Goal: Information Seeking & Learning: Learn about a topic

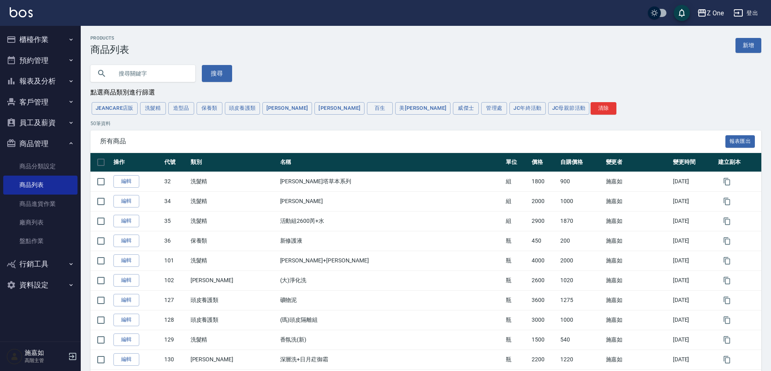
click at [67, 141] on button "商品管理" at bounding box center [40, 143] width 74 height 21
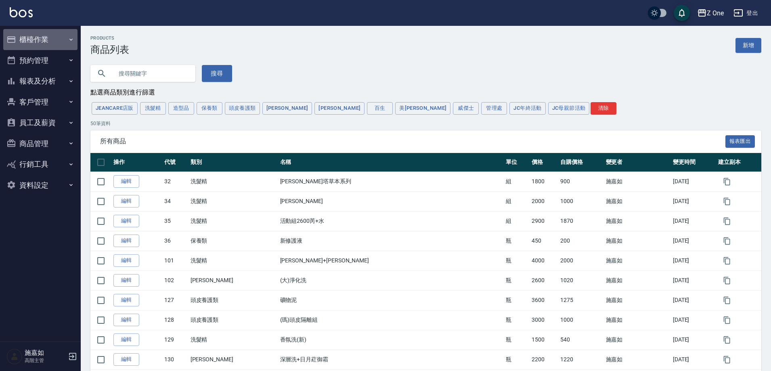
click at [61, 40] on button "櫃檯作業" at bounding box center [40, 39] width 74 height 21
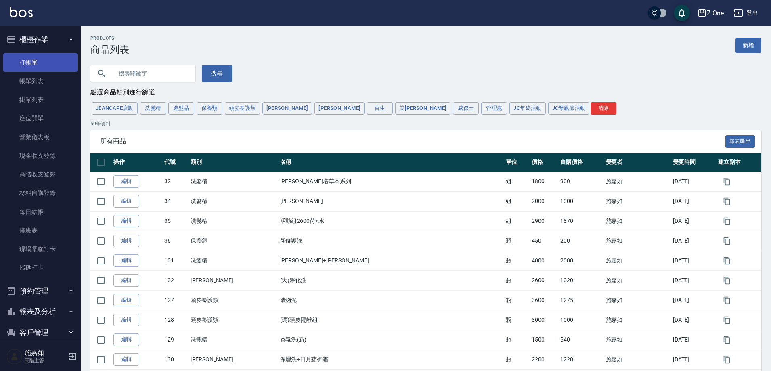
click at [58, 61] on link "打帳單" at bounding box center [40, 62] width 74 height 19
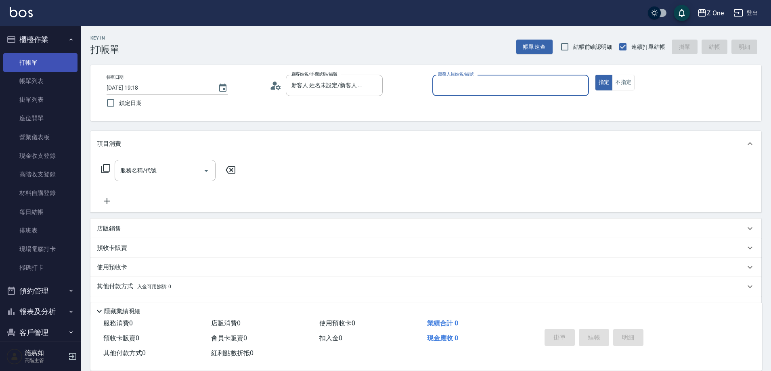
type input "新客人 姓名未設定/0/null"
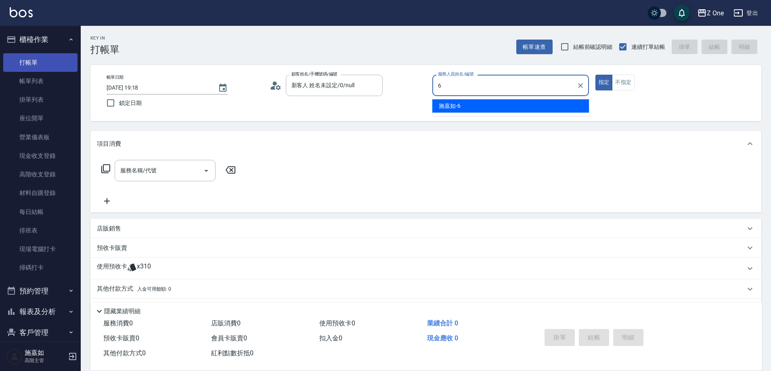
type input "[PERSON_NAME]-6"
type button "true"
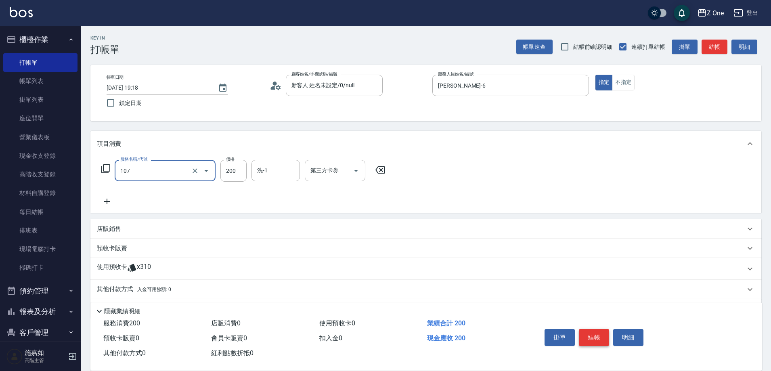
type input "洗髮$200(107)"
click at [588, 335] on button "結帳" at bounding box center [594, 337] width 30 height 17
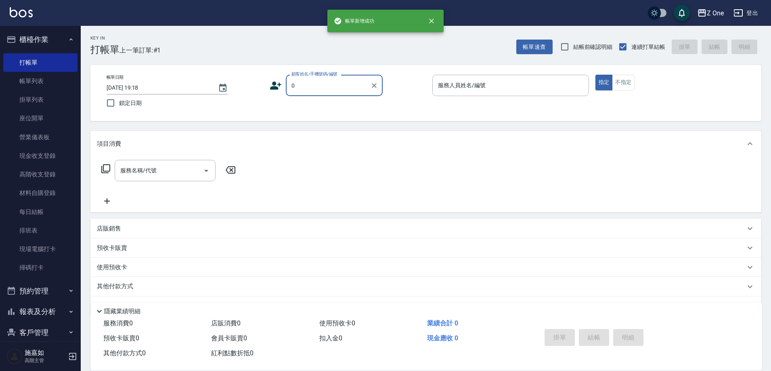
type input "新客人 姓名未設定/新客人 姓名未設定/0/0null/null"
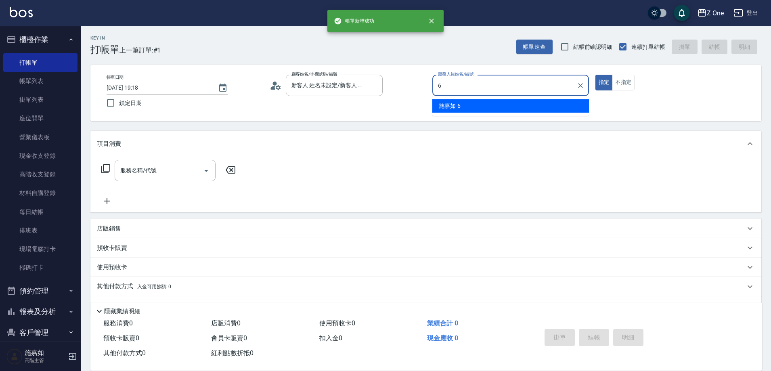
type input "[PERSON_NAME]-6"
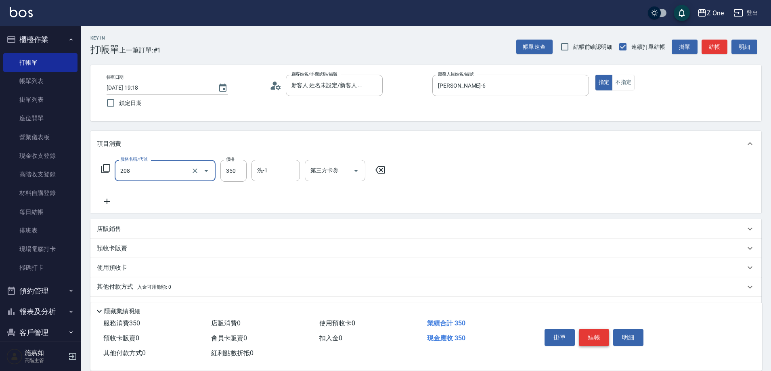
type input "剪髮$350(208)"
click at [587, 334] on button "結帳" at bounding box center [594, 337] width 30 height 17
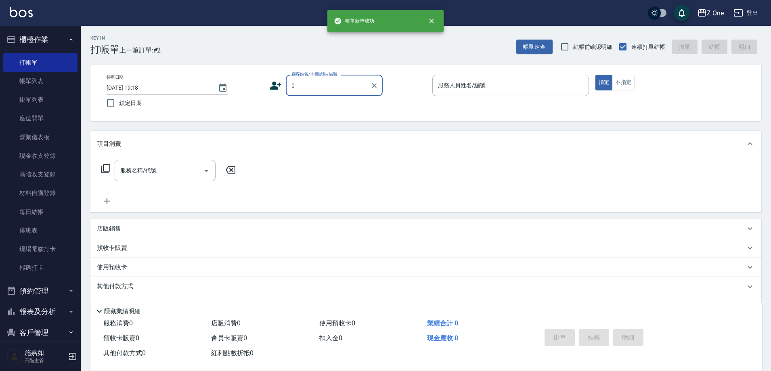
type input "新客人 姓名未設定/新客人 姓名未設定/0/0null/null"
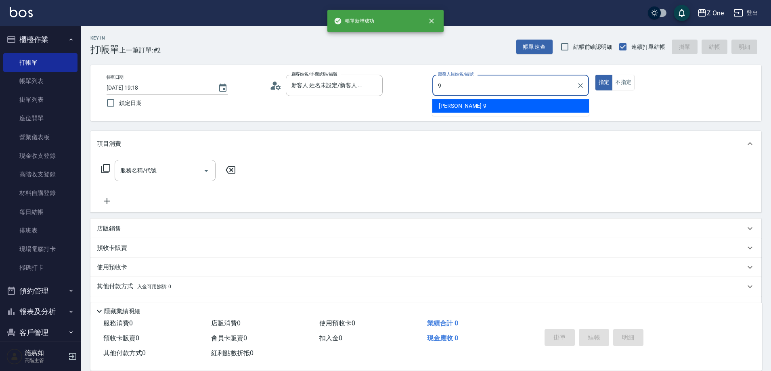
type input "[PERSON_NAME]-9"
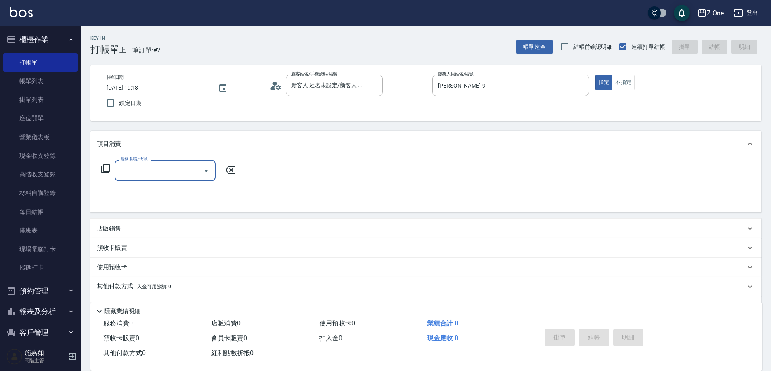
click at [119, 224] on div "店販銷售" at bounding box center [425, 228] width 671 height 19
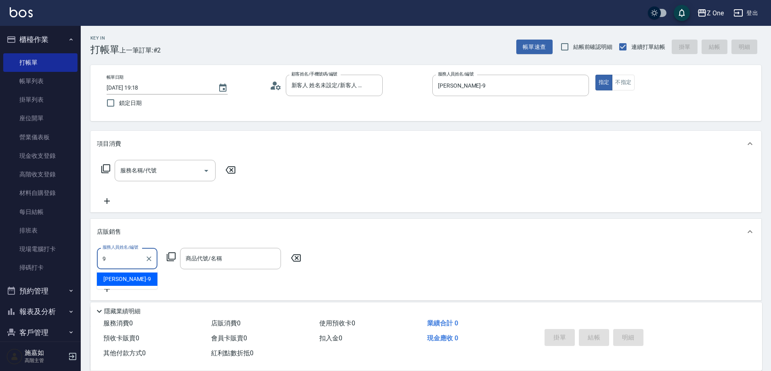
type input "[PERSON_NAME]-9"
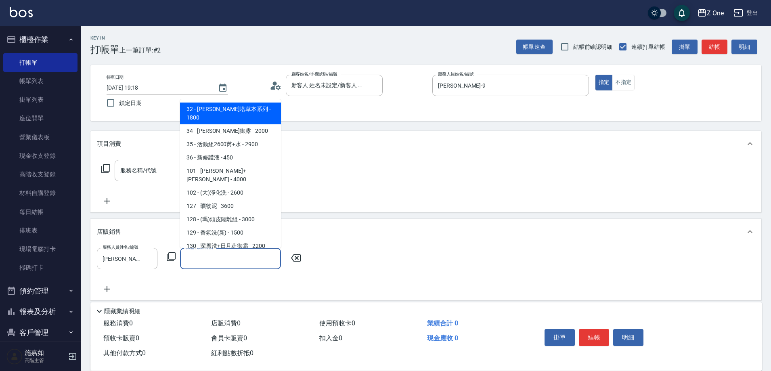
click at [203, 259] on input "商品代號/名稱" at bounding box center [231, 258] width 94 height 14
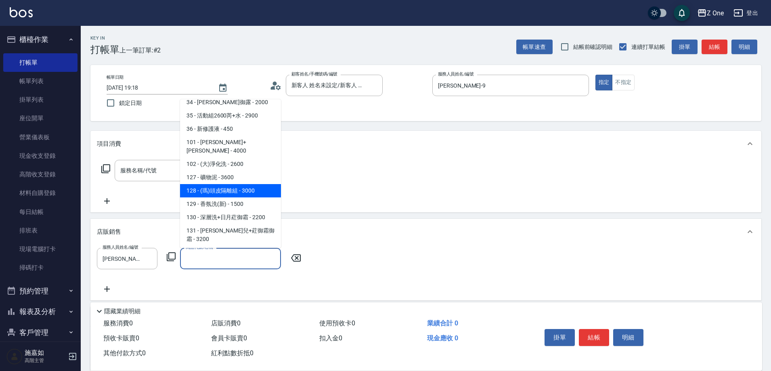
scroll to position [69, 0]
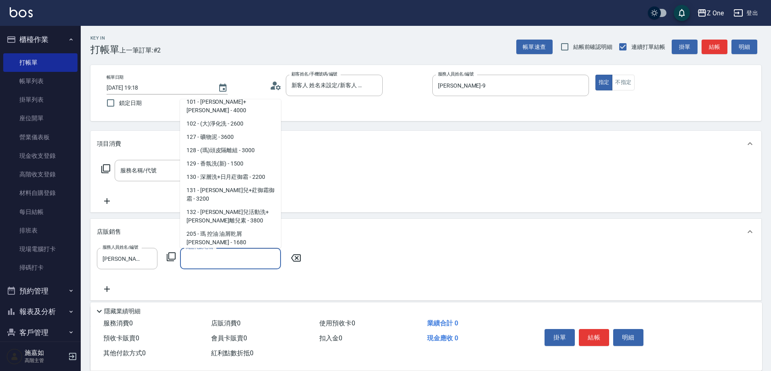
click at [215, 249] on span "213 - 深層洗 - 720" at bounding box center [230, 255] width 101 height 13
type input "深層洗"
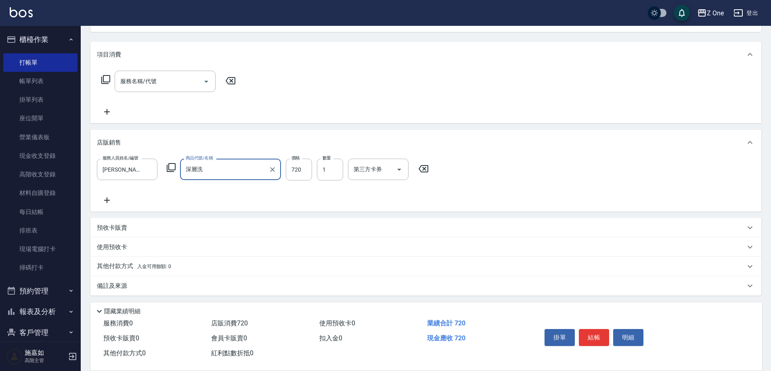
scroll to position [91, 0]
click at [102, 199] on icon at bounding box center [107, 198] width 20 height 10
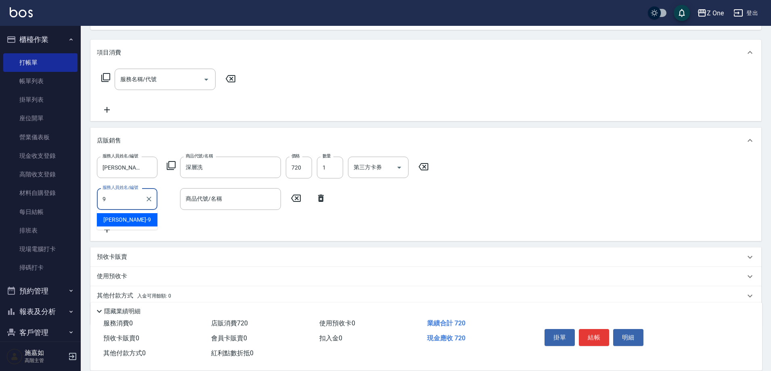
type input "[PERSON_NAME]-9"
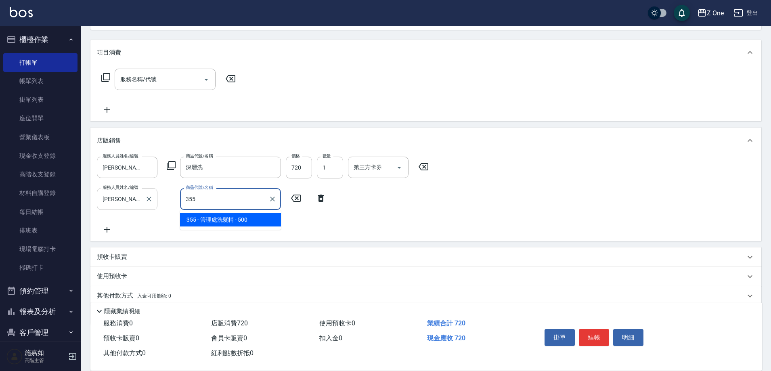
type input "管理處洗髮精"
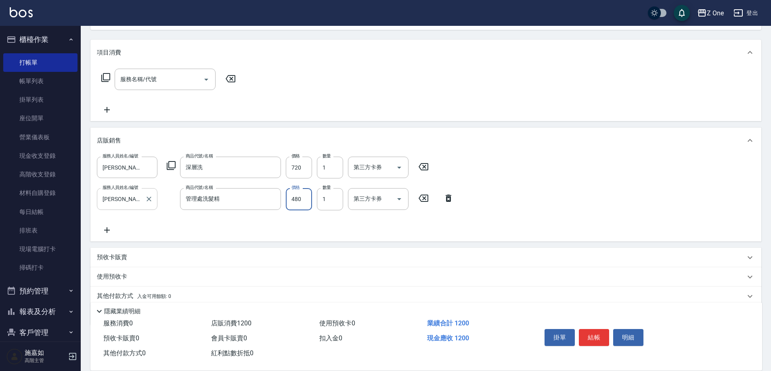
type input "480"
type input "4"
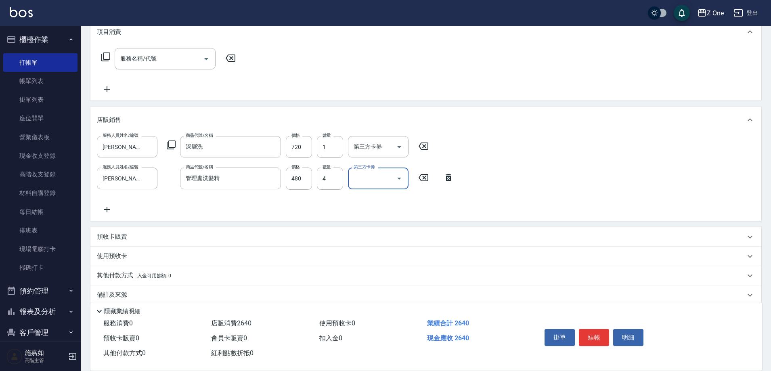
scroll to position [123, 0]
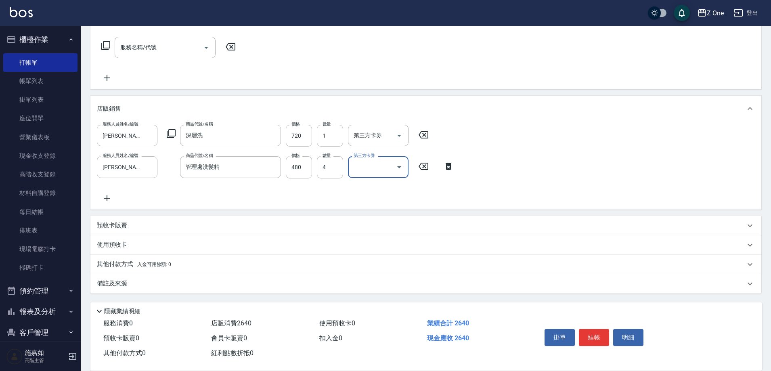
click at [114, 261] on p "其他付款方式 入金可用餘額: 0" at bounding box center [134, 264] width 74 height 9
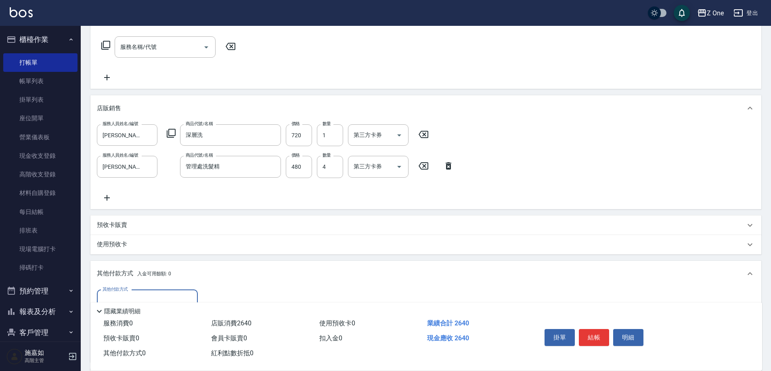
scroll to position [218, 0]
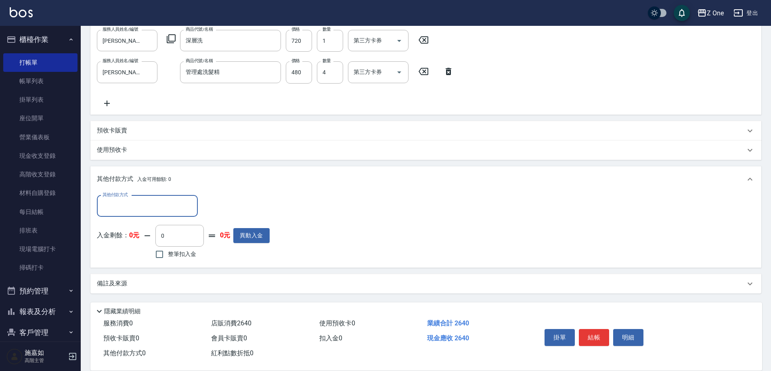
click at [121, 207] on input "其他付款方式" at bounding box center [147, 206] width 94 height 14
click at [122, 254] on span "信用卡" at bounding box center [147, 253] width 101 height 13
type input "信用卡"
type input "2640"
click at [594, 337] on button "結帳" at bounding box center [594, 337] width 30 height 17
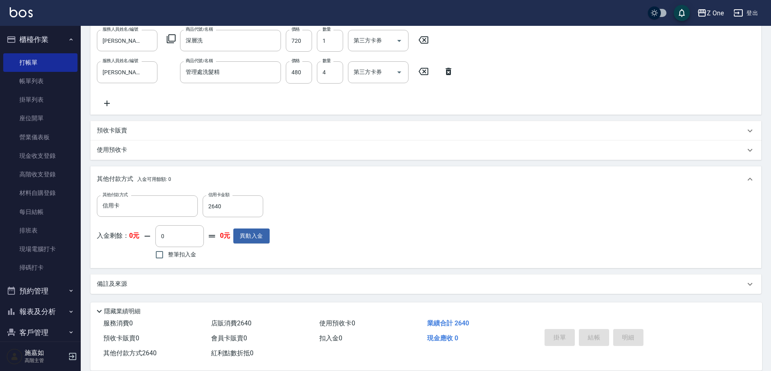
type input "[DATE] 19:20"
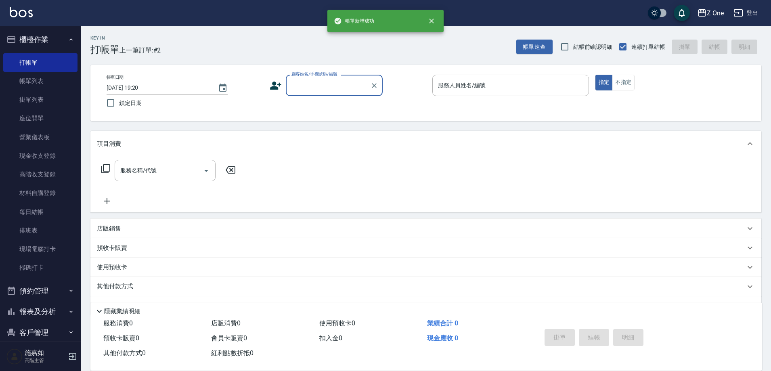
scroll to position [0, 0]
type input "新客人 姓名未設定/新客人 姓名未設定/0/0null/null"
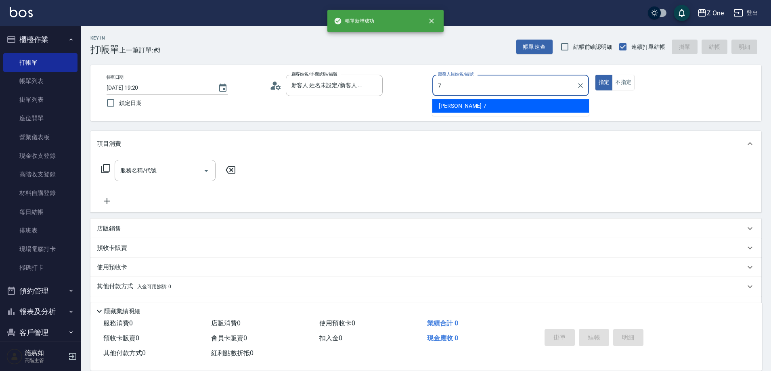
type input "[PERSON_NAME]-7"
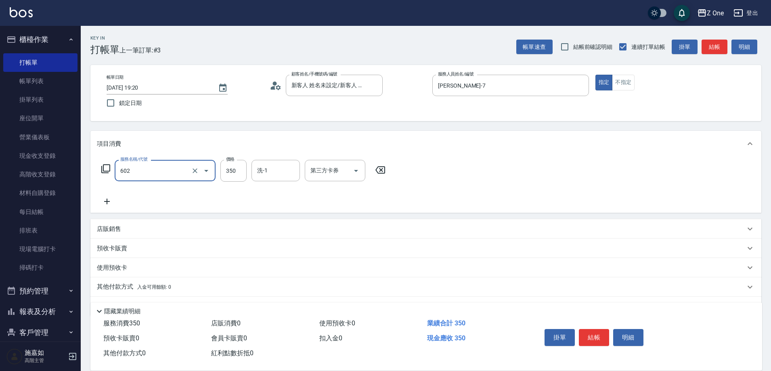
type input "Spa$300(602)"
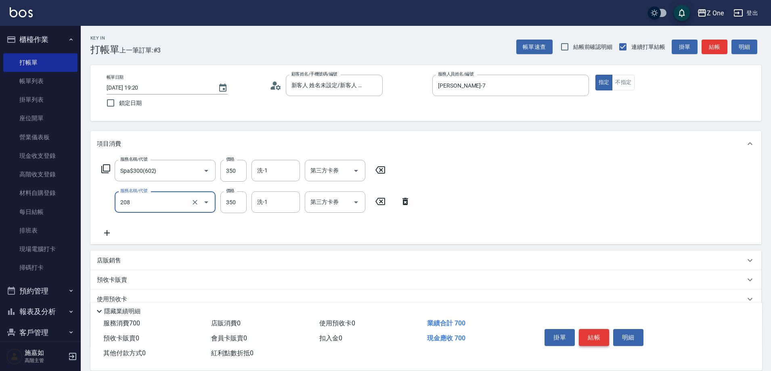
type input "剪髮$350(208)"
click at [592, 332] on button "結帳" at bounding box center [594, 337] width 30 height 17
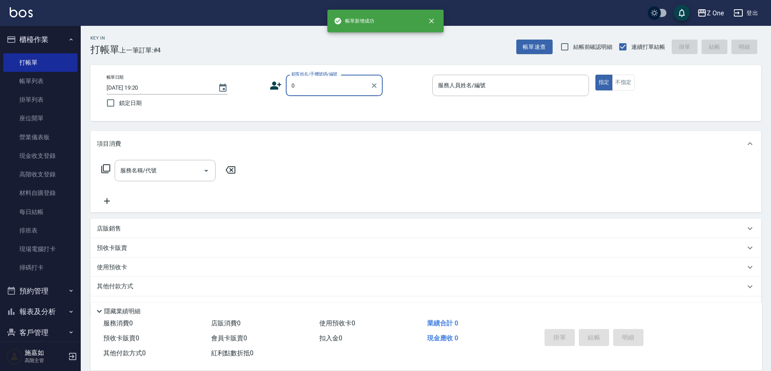
type input "新客人 姓名未設定/新客人 姓名未設定/0/0null/null"
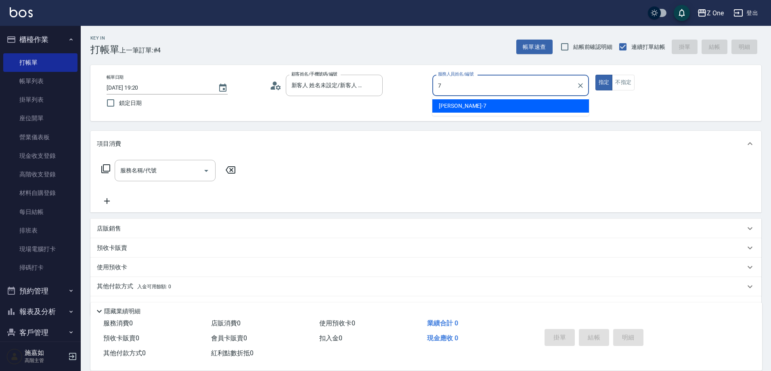
type input "[PERSON_NAME]-7"
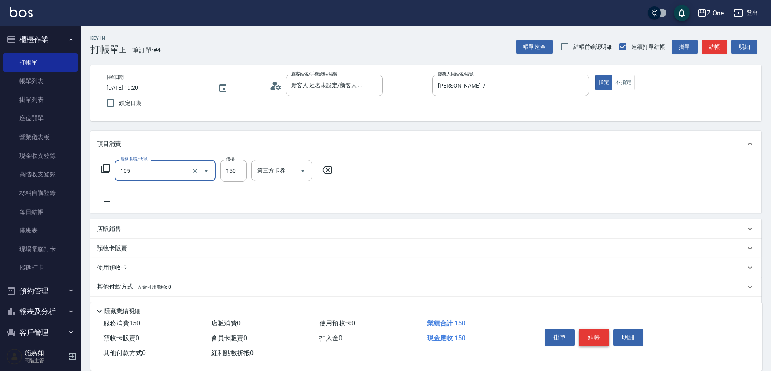
type input "洗髮$150(105)"
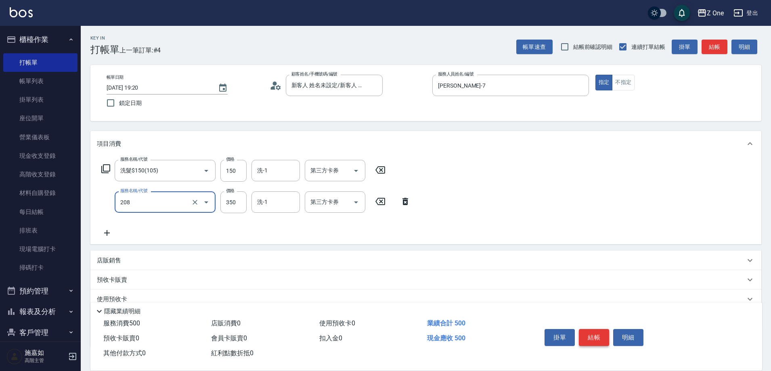
type input "剪髮$350(208)"
click at [592, 332] on button "結帳" at bounding box center [594, 337] width 30 height 17
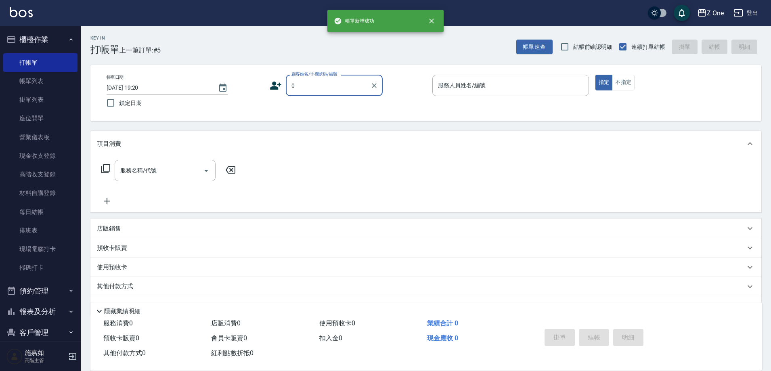
type input "新客人 姓名未設定/新客人 姓名未設定/0/0null/null"
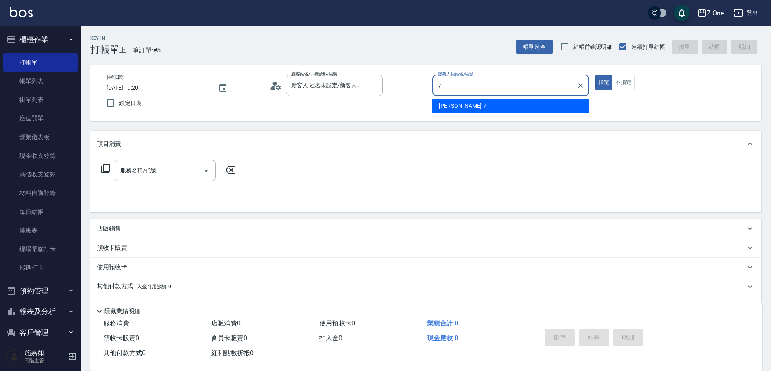
type input "[PERSON_NAME]-7"
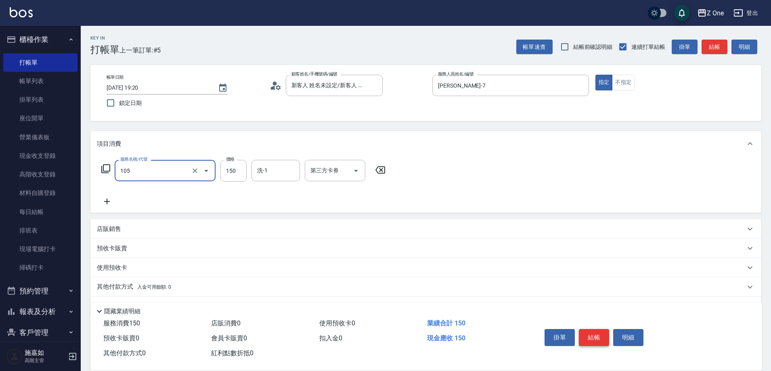
type input "洗髮$150(105)"
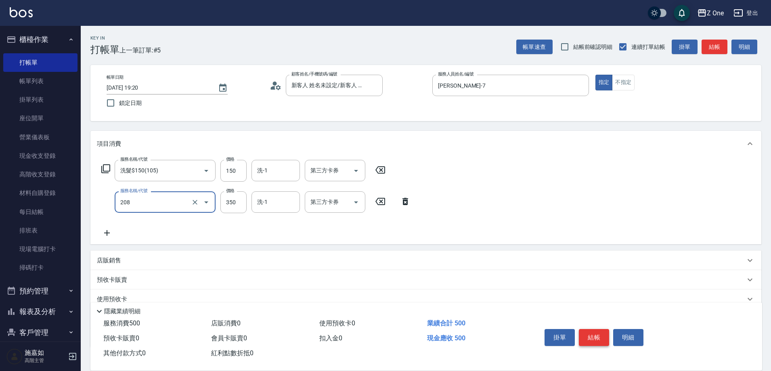
type input "剪髮$350(208)"
click at [592, 332] on button "結帳" at bounding box center [594, 337] width 30 height 17
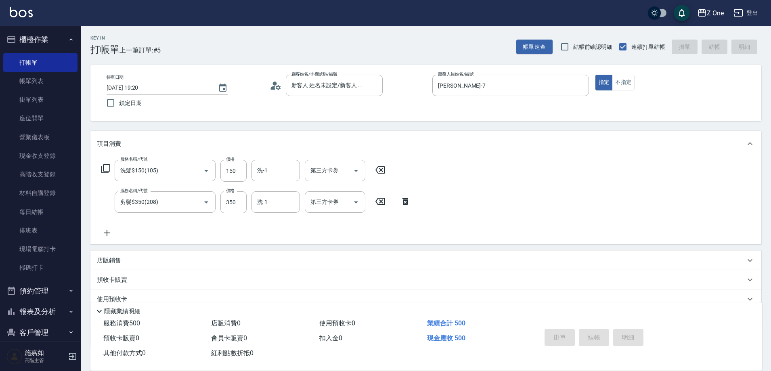
type input "[DATE] 19:21"
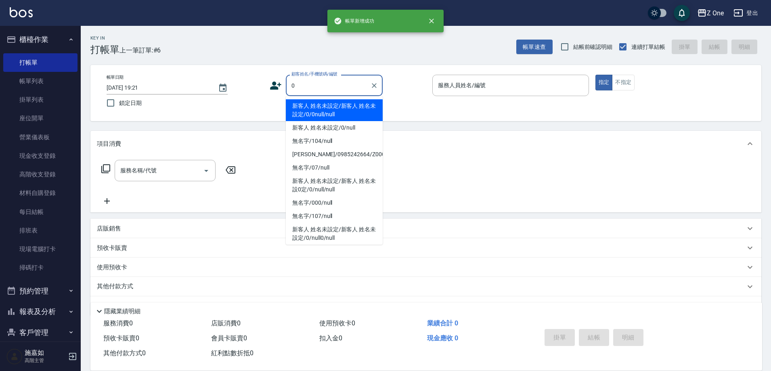
type input "新客人 姓名未設定/新客人 姓名未設定/0/0null/null"
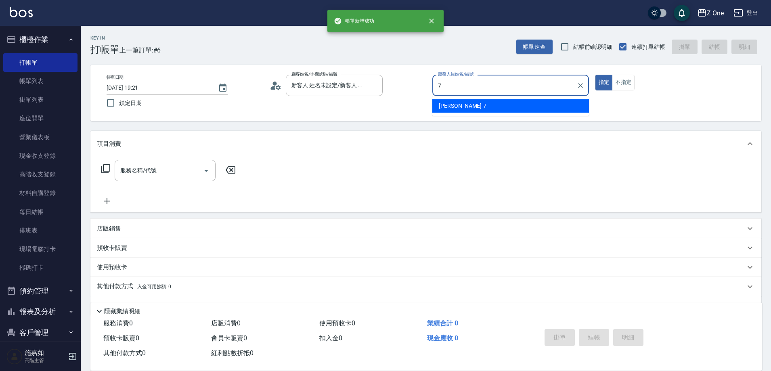
type input "[PERSON_NAME]-7"
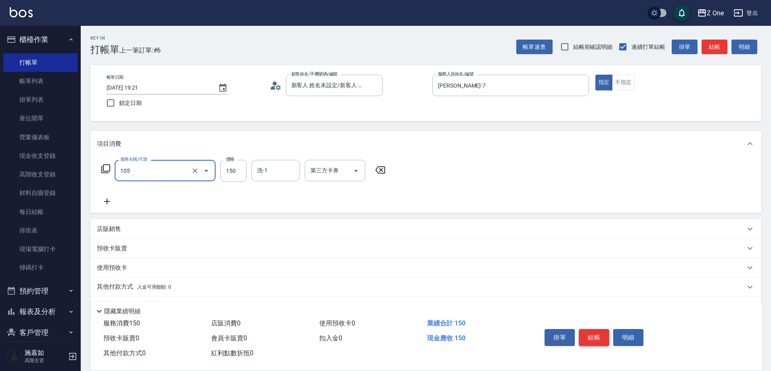
type input "洗髮$150(105)"
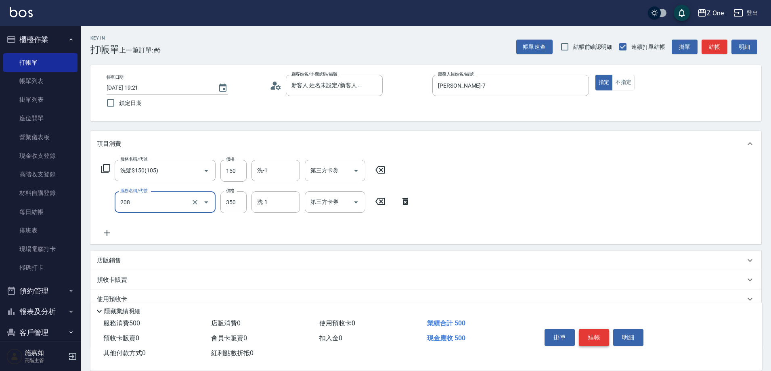
type input "剪髮$350(208)"
click at [592, 332] on button "結帳" at bounding box center [594, 337] width 30 height 17
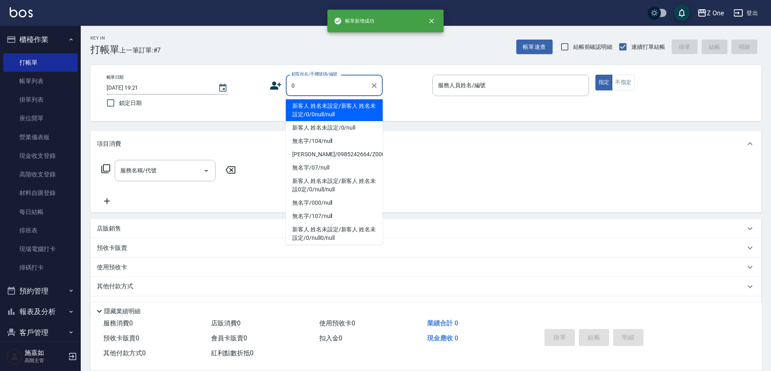
type input "新客人 姓名未設定/新客人 姓名未設定/0/0null/null"
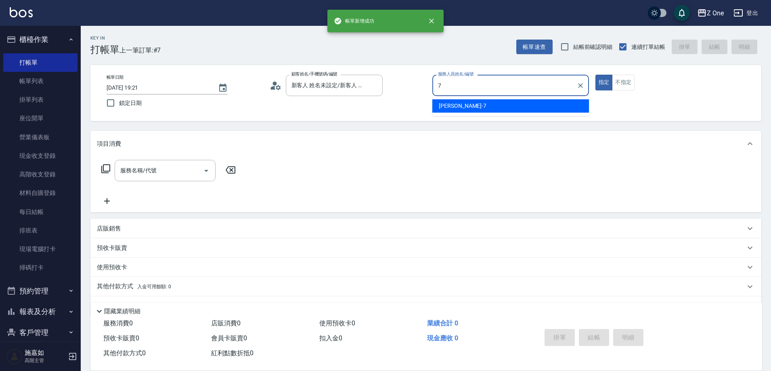
type input "[PERSON_NAME]-7"
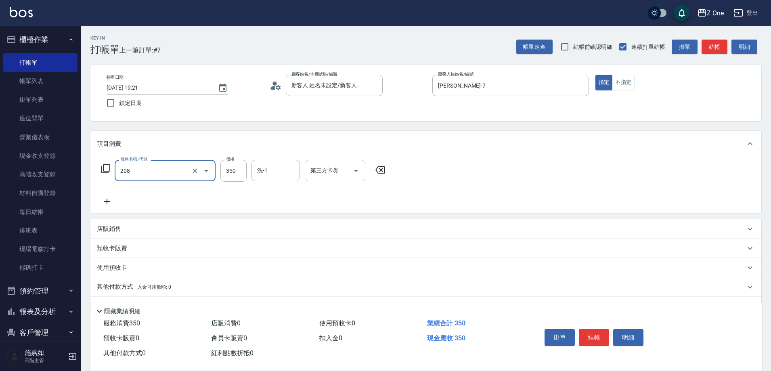
type input "剪髮$350(208)"
click at [592, 332] on button "結帳" at bounding box center [594, 337] width 30 height 17
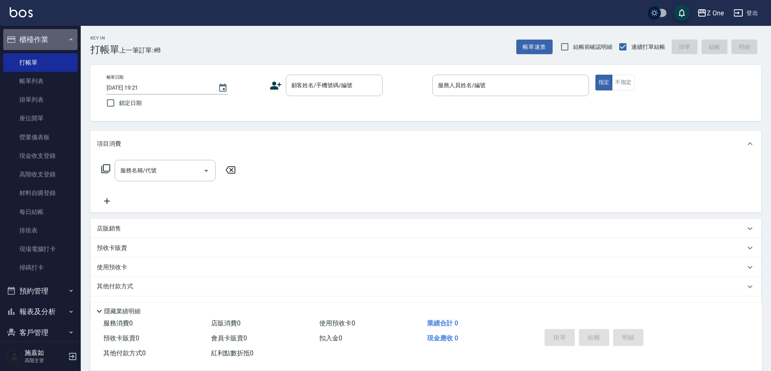
click at [57, 40] on button "櫃檯作業" at bounding box center [40, 39] width 74 height 21
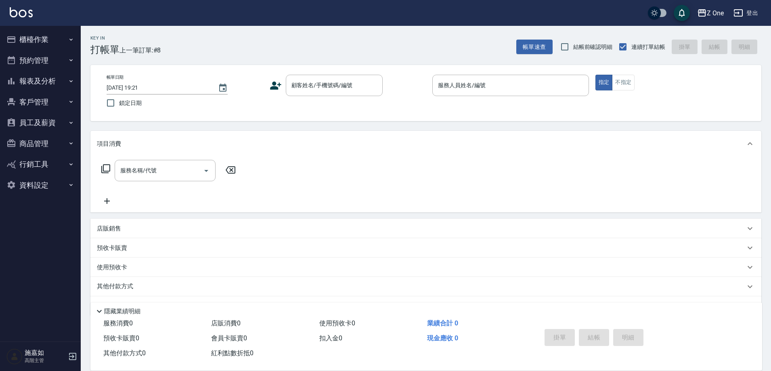
click at [73, 79] on icon "button" at bounding box center [71, 81] width 6 height 6
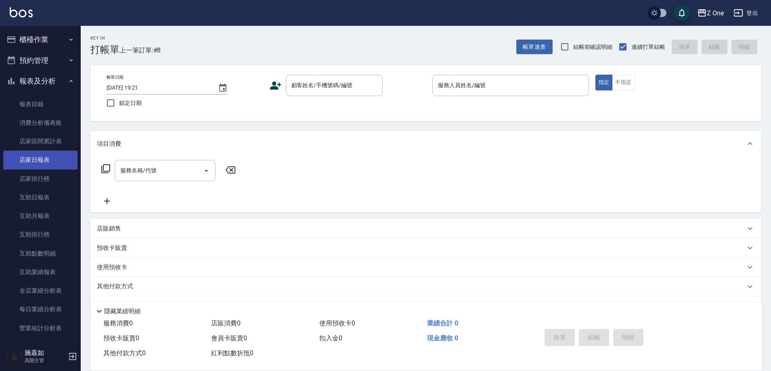
click at [40, 161] on link "店家日報表" at bounding box center [40, 160] width 74 height 19
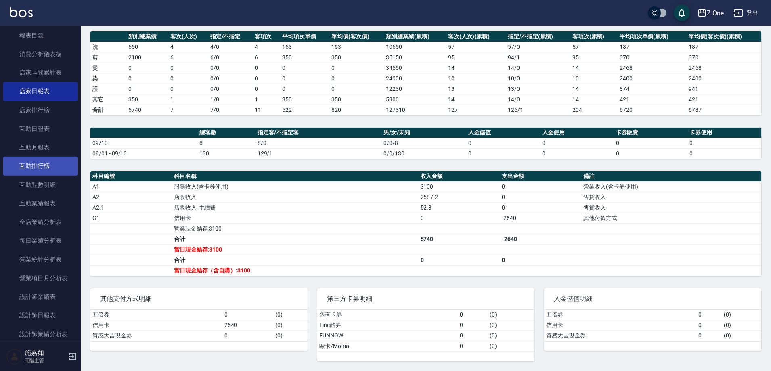
scroll to position [121, 0]
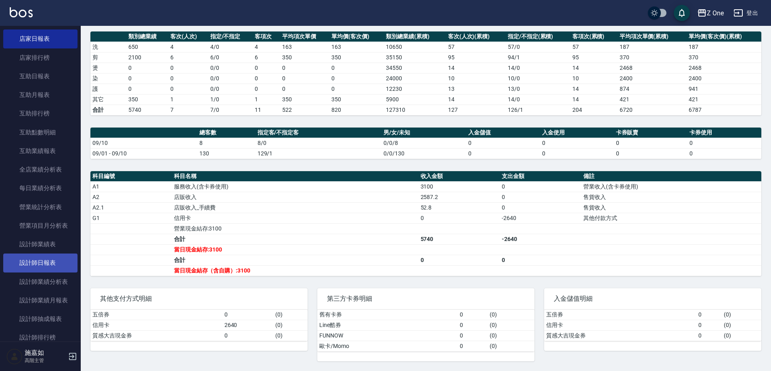
click at [57, 264] on link "設計師日報表" at bounding box center [40, 262] width 74 height 19
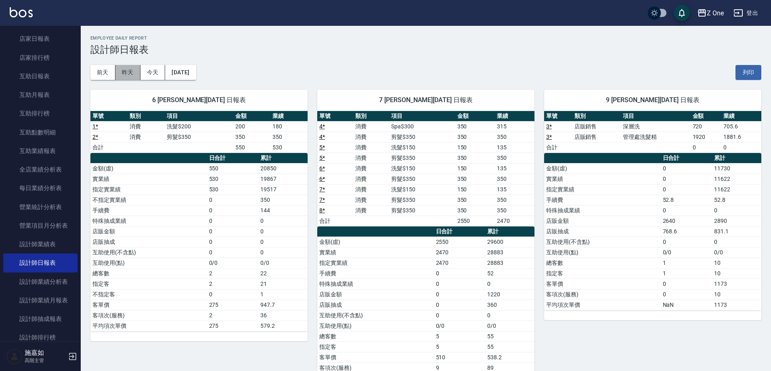
click at [125, 73] on button "昨天" at bounding box center [127, 72] width 25 height 15
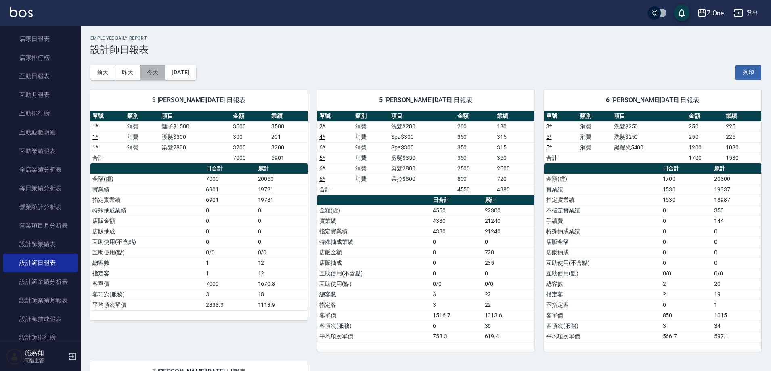
click at [155, 70] on button "今天" at bounding box center [152, 72] width 25 height 15
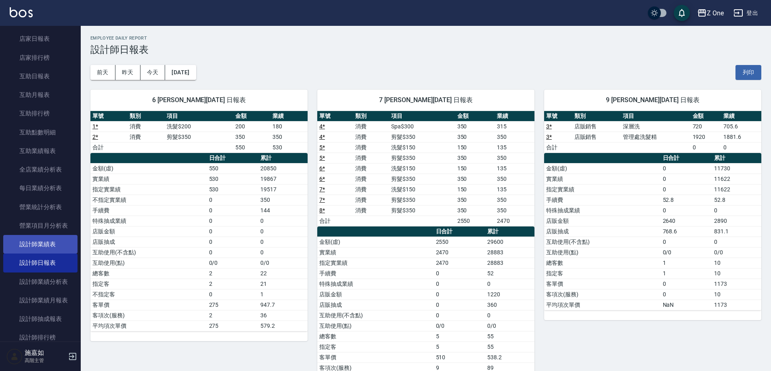
click at [42, 236] on ul "報表目錄 消費分析儀表板 店家區間累計表 店家日報表 店家排行榜 互助日報表 互助月報表 互助排行榜 互助點數明細 互助業績報表 全店業績分析表 每日業績分析…" at bounding box center [40, 375] width 74 height 809
click at [44, 238] on link "設計師業績表" at bounding box center [40, 244] width 74 height 19
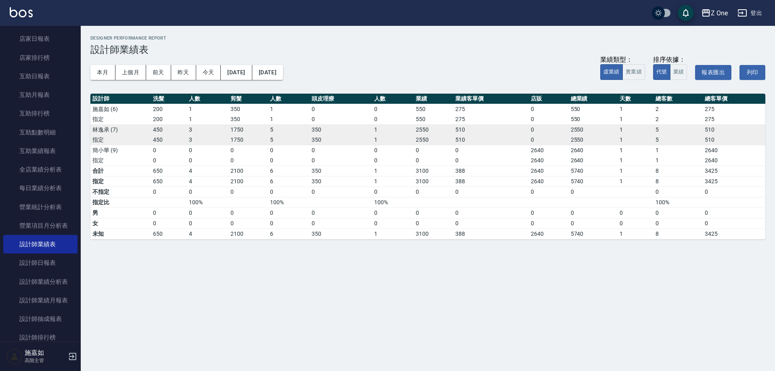
click at [100, 86] on div "本月 上個月 [DATE] [DATE] [DATE] [DATE] [DATE] 業績類型： 虛業績 實業績 排序依據： 代號 業績 報表匯出 列印" at bounding box center [427, 72] width 675 height 34
click at [101, 69] on button "本月" at bounding box center [102, 72] width 25 height 15
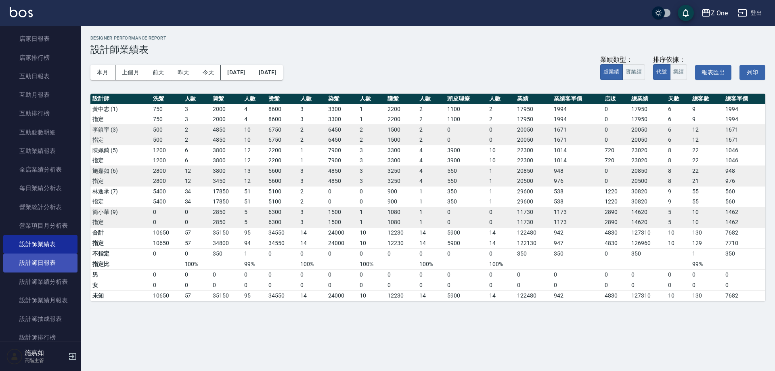
click at [45, 255] on link "設計師日報表" at bounding box center [40, 262] width 74 height 19
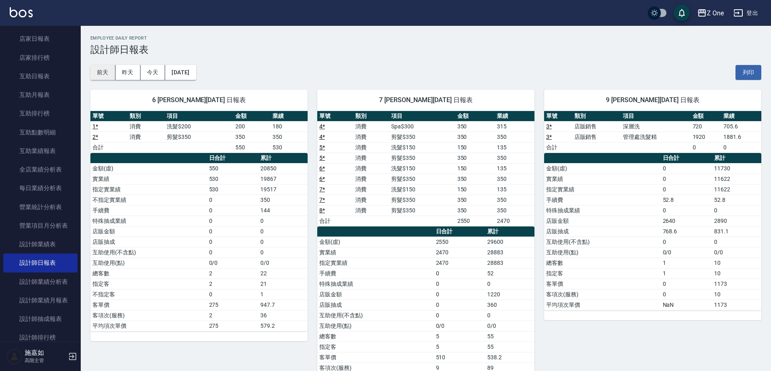
click at [104, 65] on button "前天" at bounding box center [102, 72] width 25 height 15
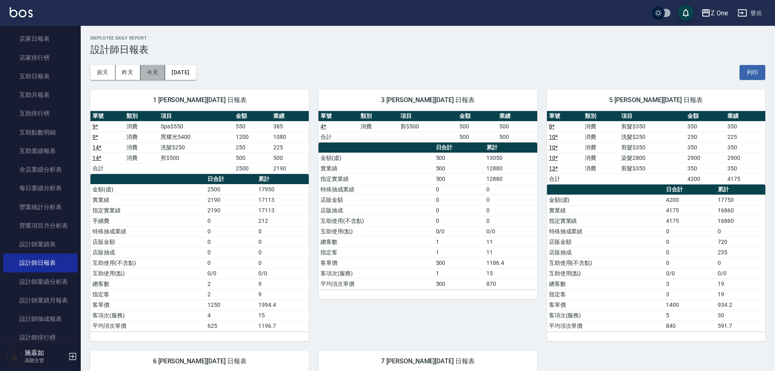
click at [144, 77] on button "今天" at bounding box center [152, 72] width 25 height 15
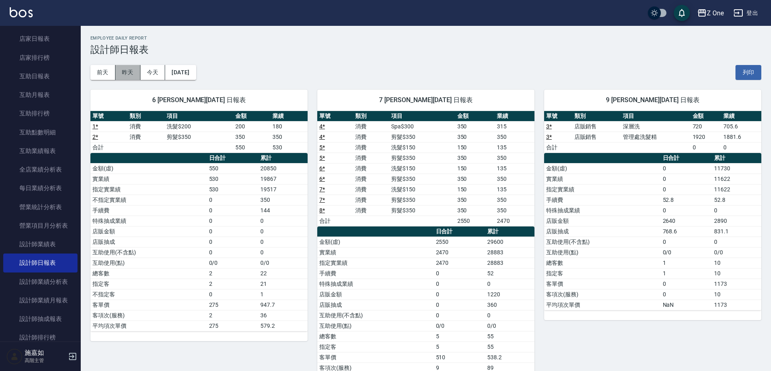
click at [130, 74] on button "昨天" at bounding box center [127, 72] width 25 height 15
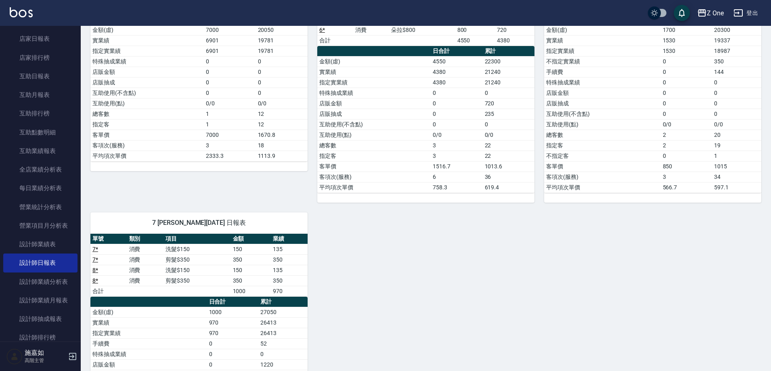
scroll to position [161, 0]
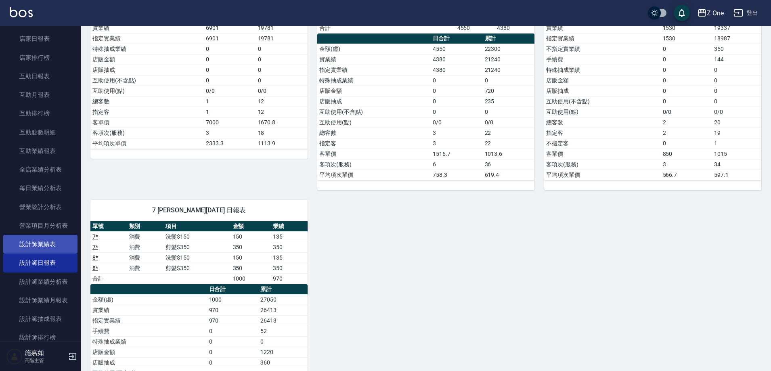
click at [42, 244] on link "設計師業績表" at bounding box center [40, 244] width 74 height 19
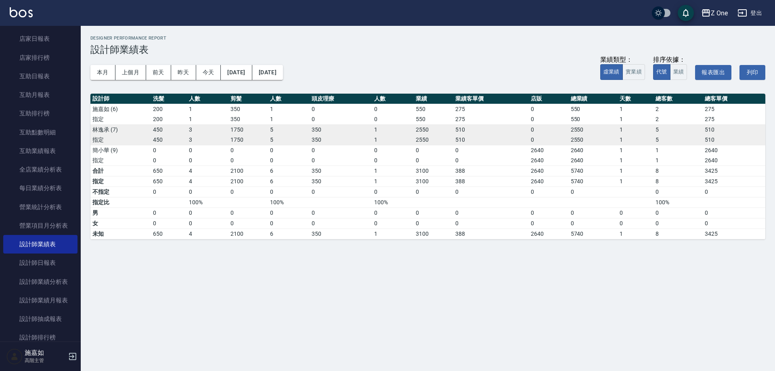
click at [103, 80] on div "本月 上個月 [DATE] [DATE] [DATE] [DATE] [DATE] 業績類型： 虛業績 實業績 排序依據： 代號 業績 報表匯出 列印" at bounding box center [427, 72] width 675 height 34
click at [102, 71] on button "本月" at bounding box center [102, 72] width 25 height 15
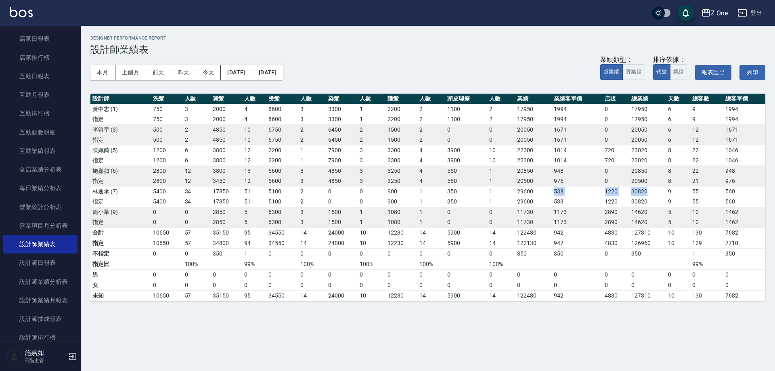
drag, startPoint x: 652, startPoint y: 192, endPoint x: 532, endPoint y: 191, distance: 119.4
click at [531, 191] on tr "[PERSON_NAME][PHONE_NUMBER] 2 0 0 900 1 350 1 29600 538 1220 30820 9 55 560" at bounding box center [427, 191] width 675 height 10
click at [603, 186] on td "1220" at bounding box center [615, 191] width 27 height 10
drag, startPoint x: 673, startPoint y: 199, endPoint x: 616, endPoint y: 197, distance: 57.7
click at [616, 197] on tr "指定 5400 34 17850 51 5100 2 0 0 900 1 350 1 29600 538 1220 30820 9 55 560" at bounding box center [427, 201] width 675 height 10
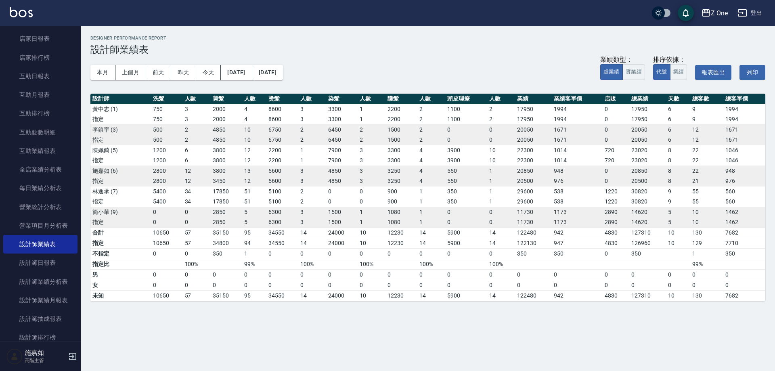
click at [638, 169] on td "20850" at bounding box center [647, 170] width 37 height 10
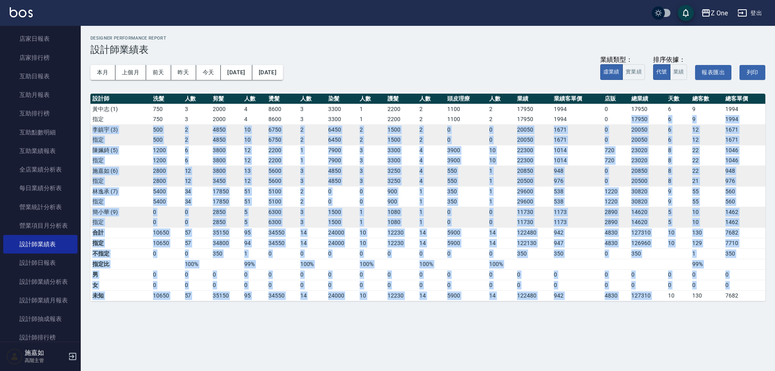
drag, startPoint x: 621, startPoint y: 114, endPoint x: 666, endPoint y: 298, distance: 189.9
click at [666, 298] on table "設計師 洗髮 人數 剪髮 人數 燙髮 人數 染髮 人數 護髮 人數 頭皮理療 人數 業績 業績客單價 店販 總業績 天數 總客數 總客單價 [PERSON_N…" at bounding box center [427, 197] width 675 height 207
click at [666, 271] on td "0" at bounding box center [678, 274] width 24 height 10
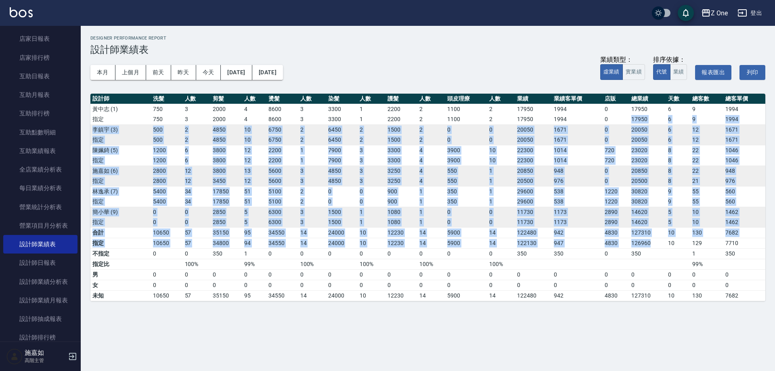
drag, startPoint x: 656, startPoint y: 246, endPoint x: 630, endPoint y: 123, distance: 125.4
click at [630, 123] on table "設計師 洗髮 人數 剪髮 人數 燙髮 人數 染髮 人數 護髮 人數 頭皮理療 人數 業績 業績客單價 店販 總業績 天數 總客數 總客單價 [PERSON_N…" at bounding box center [427, 197] width 675 height 207
click at [629, 141] on td "20050" at bounding box center [647, 140] width 37 height 10
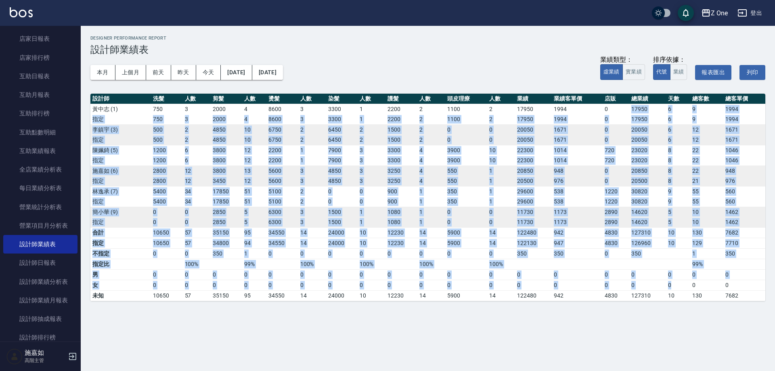
drag, startPoint x: 633, startPoint y: 111, endPoint x: 677, endPoint y: 281, distance: 176.1
click at [677, 281] on table "設計師 洗髮 人數 剪髮 人數 燙髮 人數 染髮 人數 護髮 人數 頭皮理療 人數 業績 業績客單價 店販 總業績 天數 總客數 總客單價 [PERSON_N…" at bounding box center [427, 197] width 675 height 207
click at [677, 271] on td "0" at bounding box center [678, 274] width 24 height 10
drag, startPoint x: 740, startPoint y: 283, endPoint x: 288, endPoint y: 121, distance: 479.6
click at [284, 121] on table "設計師 洗髮 人數 剪髮 人數 燙髮 人數 染髮 人數 護髮 人數 頭皮理療 人數 業績 業績客單價 店販 總業績 天數 總客數 總客單價 [PERSON_N…" at bounding box center [427, 197] width 675 height 207
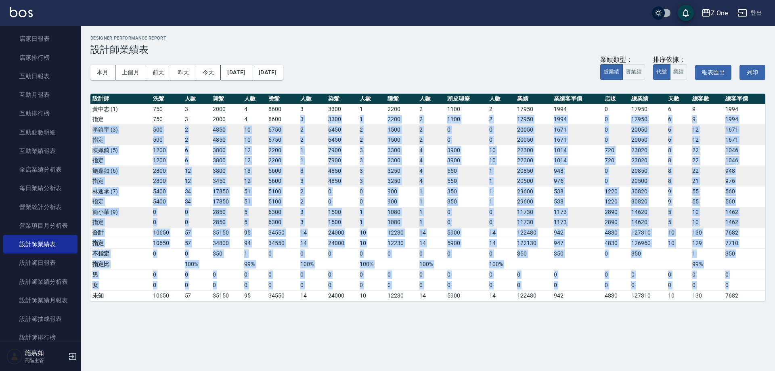
click at [288, 121] on td "8600" at bounding box center [282, 119] width 32 height 10
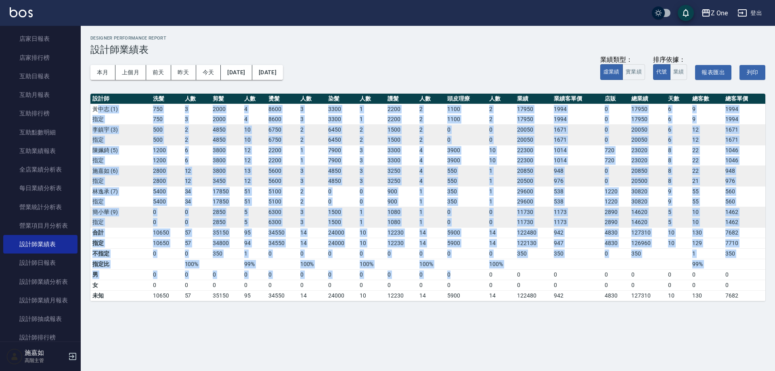
drag, startPoint x: 98, startPoint y: 107, endPoint x: 462, endPoint y: 279, distance: 402.3
click at [462, 279] on table "設計師 洗髮 人數 剪髮 人數 燙髮 人數 染髮 人數 護髮 人數 頭皮理療 人數 業績 業績客單價 店販 總業績 天數 總客數 總客單價 [PERSON_N…" at bounding box center [427, 197] width 675 height 207
click at [485, 251] on td "0" at bounding box center [466, 253] width 42 height 10
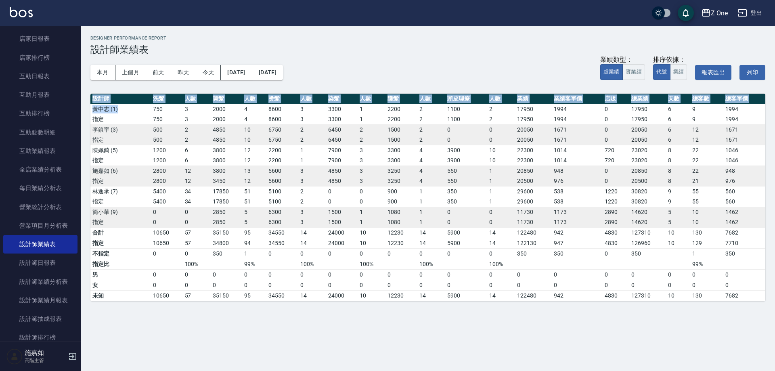
drag, startPoint x: 148, startPoint y: 109, endPoint x: 489, endPoint y: 302, distance: 391.4
click at [489, 302] on div "Z One 2025-09 設計師業績表 列印時間： [DATE][PHONE_NUMBER]:27 Designer Performance Report …" at bounding box center [428, 168] width 694 height 285
click at [587, 259] on td "a dense table" at bounding box center [577, 264] width 51 height 10
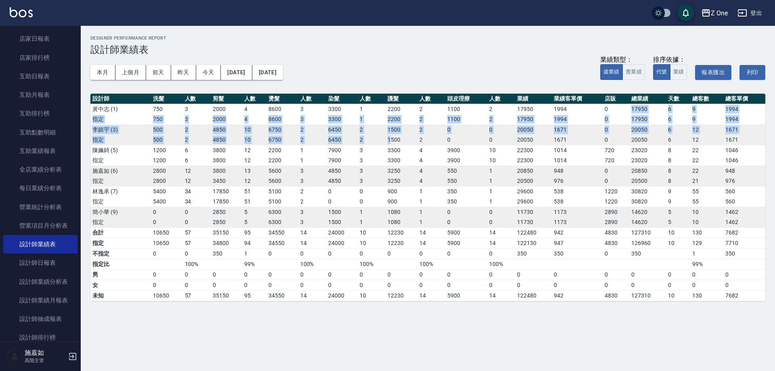
drag, startPoint x: 622, startPoint y: 107, endPoint x: 391, endPoint y: 144, distance: 234.2
click at [391, 144] on tbody "[PERSON_NAME][PHONE_NUMBER] 4 8600 3 3300 1 2200 2 1100 2 17950 1994 0 17950 [D…" at bounding box center [427, 165] width 675 height 123
click at [391, 144] on td "1500" at bounding box center [401, 140] width 32 height 10
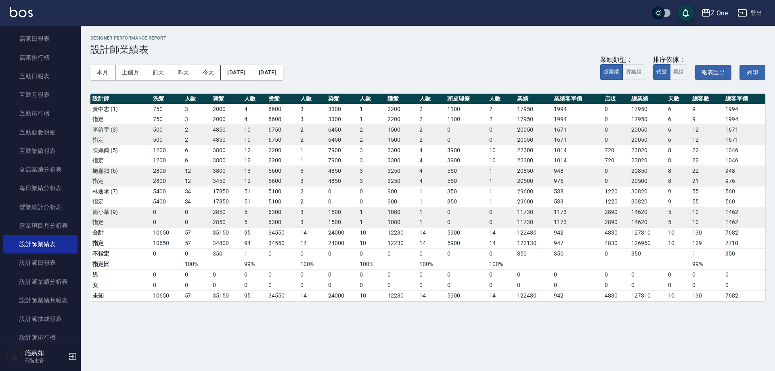
click at [304, 144] on td "2" at bounding box center [312, 140] width 28 height 10
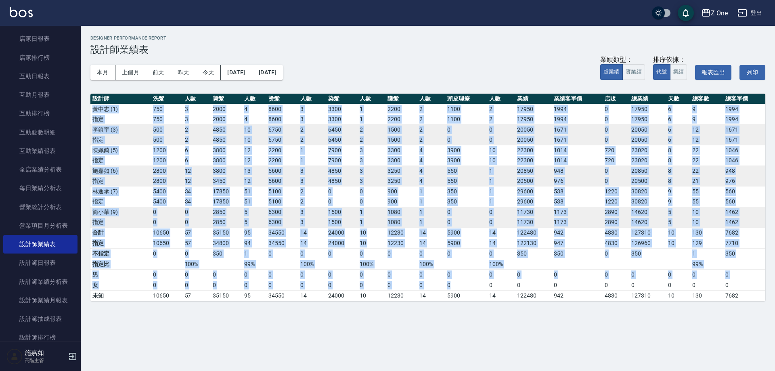
drag, startPoint x: 94, startPoint y: 107, endPoint x: 474, endPoint y: 285, distance: 419.7
click at [474, 285] on table "設計師 洗髮 人數 剪髮 人數 燙髮 人數 染髮 人數 護髮 人數 頭皮理療 人數 業績 業績客單價 店販 總業績 天數 總客數 總客單價 [PERSON_N…" at bounding box center [427, 197] width 675 height 207
click at [502, 276] on td "0" at bounding box center [501, 274] width 28 height 10
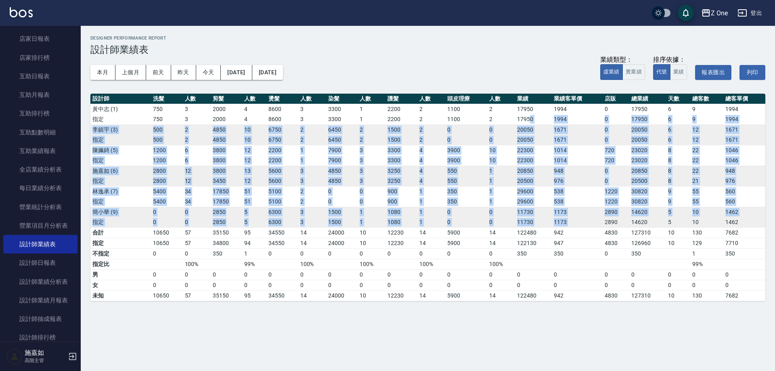
drag, startPoint x: 605, startPoint y: 217, endPoint x: 529, endPoint y: 116, distance: 126.0
click at [529, 116] on tbody "[PERSON_NAME][PHONE_NUMBER] 4 8600 3 3300 1 2200 2 1100 2 17950 1994 0 17950 [D…" at bounding box center [427, 165] width 675 height 123
click at [529, 129] on td "20050" at bounding box center [533, 129] width 37 height 10
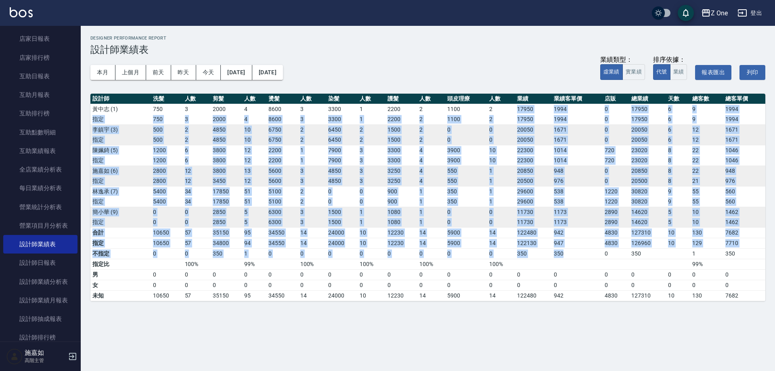
drag, startPoint x: 510, startPoint y: 113, endPoint x: 593, endPoint y: 251, distance: 161.1
click at [593, 251] on table "設計師 洗髮 人數 剪髮 人數 燙髮 人數 染髮 人數 護髮 人數 頭皮理療 人數 業績 業績客單價 店販 總業績 天數 總客數 總客單價 [PERSON_N…" at bounding box center [427, 197] width 675 height 207
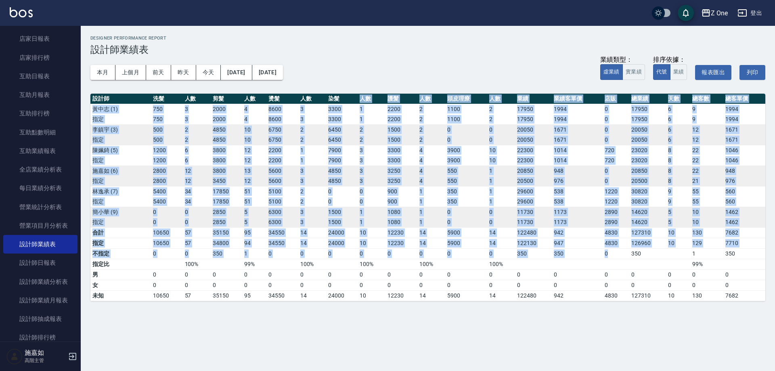
drag, startPoint x: 618, startPoint y: 249, endPoint x: 351, endPoint y: 100, distance: 305.8
click at [351, 100] on table "設計師 洗髮 人數 剪髮 人數 燙髮 人數 染髮 人數 護髮 人數 頭皮理療 人數 業績 業績客單價 店販 總業績 天數 總客數 總客單價 [PERSON_N…" at bounding box center [427, 197] width 675 height 207
click at [350, 114] on tbody "[PERSON_NAME][PHONE_NUMBER] 4 8600 3 3300 1 2200 2 1100 2 17950 1994 0 17950 [D…" at bounding box center [427, 165] width 675 height 123
click at [259, 116] on td "4" at bounding box center [254, 119] width 24 height 10
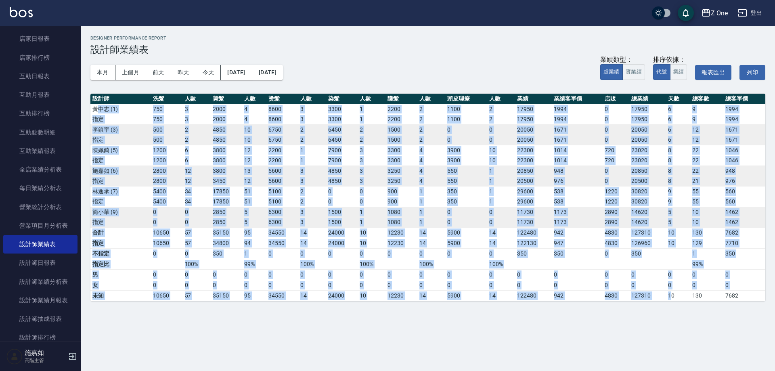
drag, startPoint x: 98, startPoint y: 106, endPoint x: 671, endPoint y: 293, distance: 602.9
click at [671, 293] on table "設計師 洗髮 人數 剪髮 人數 燙髮 人數 染髮 人數 護髮 人數 頭皮理療 人數 業績 業績客單價 店販 總業績 天數 總客數 總客單價 [PERSON_N…" at bounding box center [427, 197] width 675 height 207
click at [675, 260] on td "a dense table" at bounding box center [678, 264] width 24 height 10
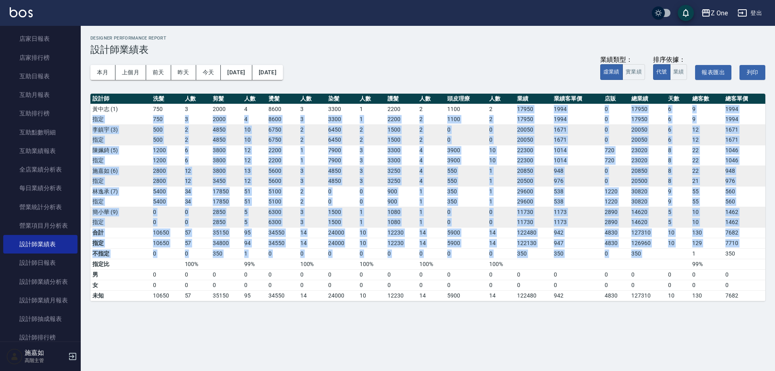
drag, startPoint x: 690, startPoint y: 256, endPoint x: 493, endPoint y: 113, distance: 243.9
click at [493, 113] on table "設計師 洗髮 人數 剪髮 人數 燙髮 人數 染髮 人數 護髮 人數 頭皮理療 人數 業績 業績客單價 店販 總業績 天數 總客數 總客單價 [PERSON_N…" at bounding box center [427, 197] width 675 height 207
click at [616, 176] on td "0" at bounding box center [615, 181] width 27 height 10
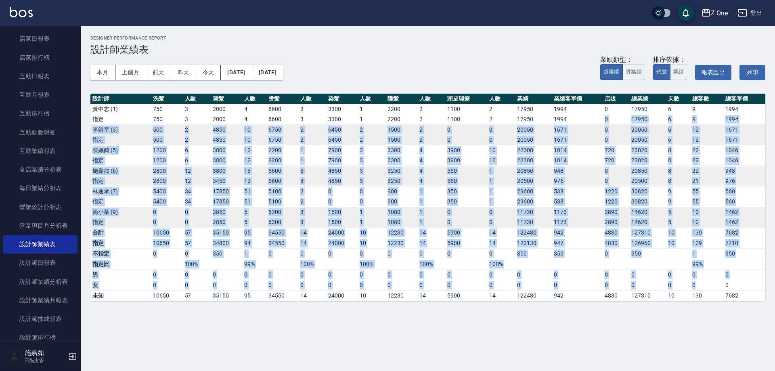
drag, startPoint x: 607, startPoint y: 118, endPoint x: 695, endPoint y: 289, distance: 192.6
click at [695, 289] on table "設計師 洗髮 人數 剪髮 人數 燙髮 人數 染髮 人數 護髮 人數 頭皮理療 人數 業績 業績客單價 店販 總業績 天數 總客數 總客單價 [PERSON_N…" at bounding box center [427, 197] width 675 height 207
click at [708, 261] on td "99%" at bounding box center [706, 264] width 33 height 10
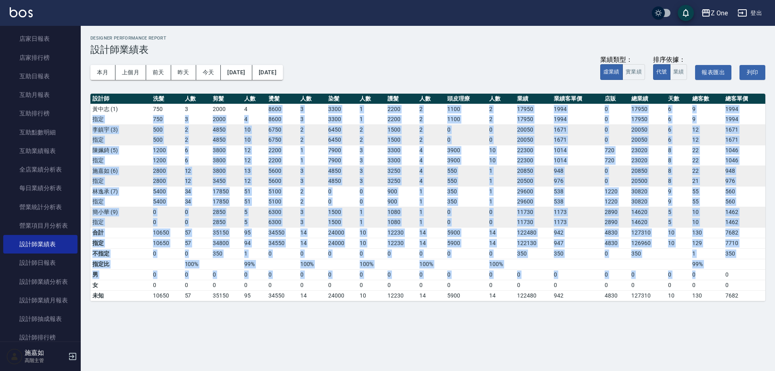
drag, startPoint x: 720, startPoint y: 276, endPoint x: 268, endPoint y: 109, distance: 481.6
click at [268, 109] on table "設計師 洗髮 人數 剪髮 人數 燙髮 人數 染髮 人數 護髮 人數 頭皮理療 人數 業績 業績客單價 店販 總業績 天數 總客數 總客單價 [PERSON_N…" at bounding box center [427, 197] width 675 height 207
click at [464, 155] on tbody "[PERSON_NAME][PHONE_NUMBER] 4 8600 3 3300 1 2200 2 1100 2 17950 1994 0 17950 [D…" at bounding box center [427, 165] width 675 height 123
click at [470, 159] on td "3900" at bounding box center [466, 160] width 42 height 10
click at [441, 171] on td "4" at bounding box center [431, 170] width 28 height 10
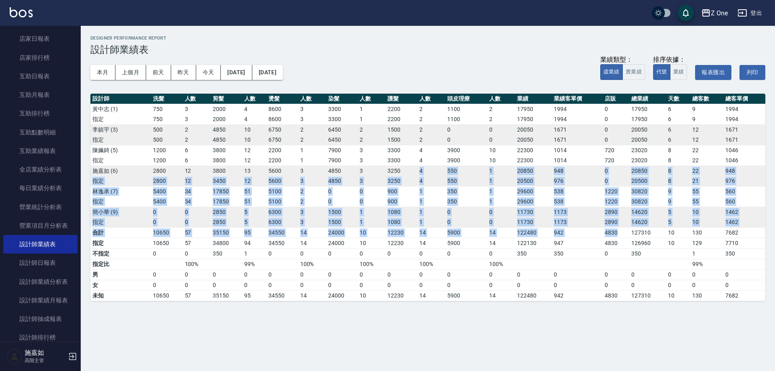
drag, startPoint x: 419, startPoint y: 171, endPoint x: 621, endPoint y: 235, distance: 211.5
click at [620, 235] on table "設計師 洗髮 人數 剪髮 人數 燙髮 人數 染髮 人數 護髮 人數 頭皮理療 人數 業績 業績客單價 店販 總業績 天數 總客數 總客單價 [PERSON_N…" at bounding box center [427, 197] width 675 height 207
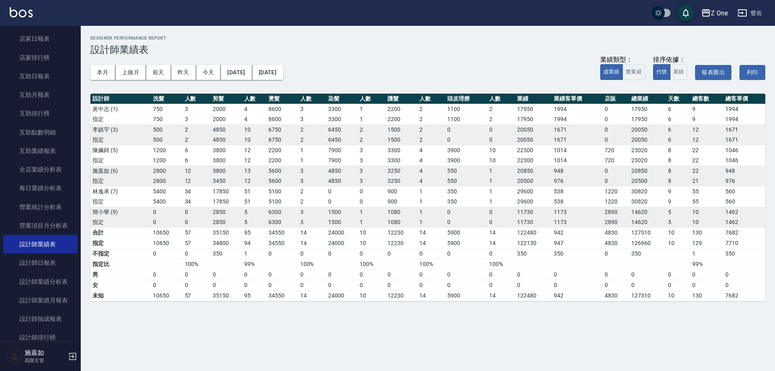
click at [667, 235] on td "10" at bounding box center [678, 232] width 24 height 10
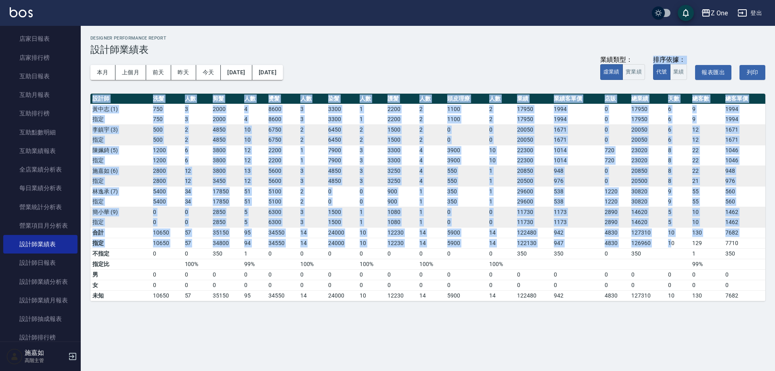
drag, startPoint x: 671, startPoint y: 243, endPoint x: 468, endPoint y: 79, distance: 260.5
click at [468, 79] on div "Z One 2025-09 設計師業績表 列印時間： [DATE][PHONE_NUMBER]:27 Designer Performance Report …" at bounding box center [428, 168] width 694 height 285
click at [510, 155] on td "10" at bounding box center [501, 160] width 28 height 10
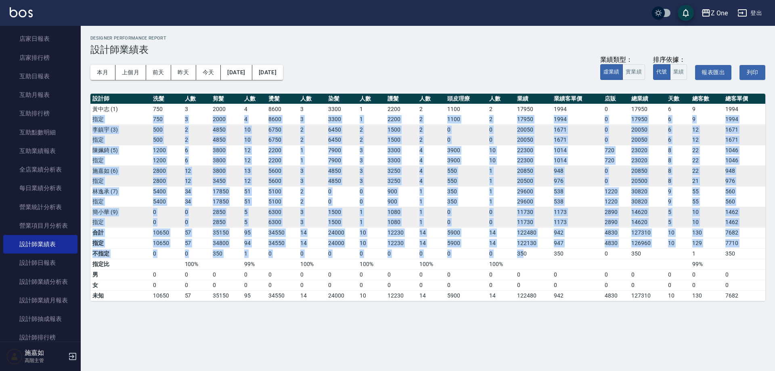
drag, startPoint x: 746, startPoint y: 110, endPoint x: 523, endPoint y: 253, distance: 265.6
click at [523, 253] on table "設計師 洗髮 人數 剪髮 人數 燙髮 人數 染髮 人數 護髮 人數 頭皮理療 人數 業績 業績客單價 店販 總業績 天數 總客數 總客單價 [PERSON_N…" at bounding box center [427, 197] width 675 height 207
click at [597, 220] on td "1173" at bounding box center [577, 222] width 51 height 10
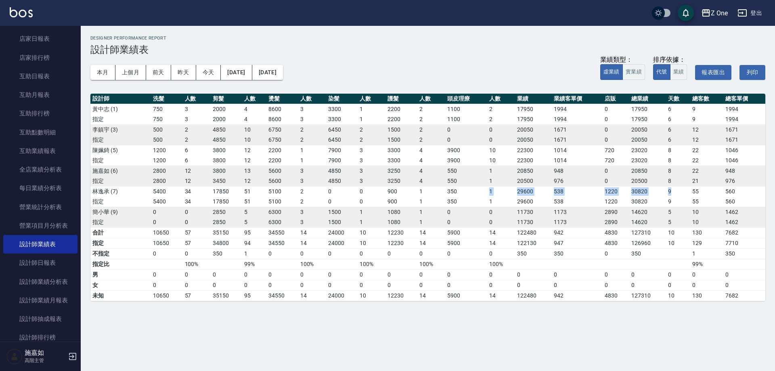
drag, startPoint x: 670, startPoint y: 192, endPoint x: 460, endPoint y: 183, distance: 210.0
click at [457, 186] on tr "[PERSON_NAME][PHONE_NUMBER] 2 0 0 900 1 350 1 29600 538 1220 30820 9 55 560" at bounding box center [427, 191] width 675 height 10
click at [456, 186] on td "350" at bounding box center [466, 191] width 42 height 10
click at [516, 178] on td "20500" at bounding box center [533, 181] width 37 height 10
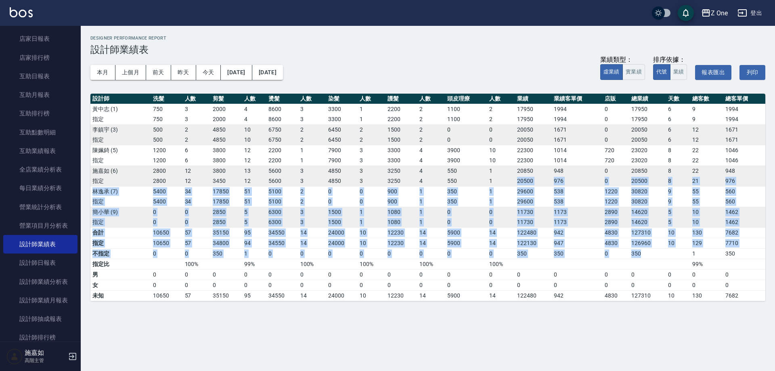
drag, startPoint x: 516, startPoint y: 178, endPoint x: 679, endPoint y: 250, distance: 178.7
click at [679, 250] on table "設計師 洗髮 人數 剪髮 人數 燙髮 人數 染髮 人數 護髮 人數 頭皮理療 人數 業績 業績客單價 店販 總業績 天數 總客數 總客單價 [PERSON_N…" at bounding box center [427, 197] width 675 height 207
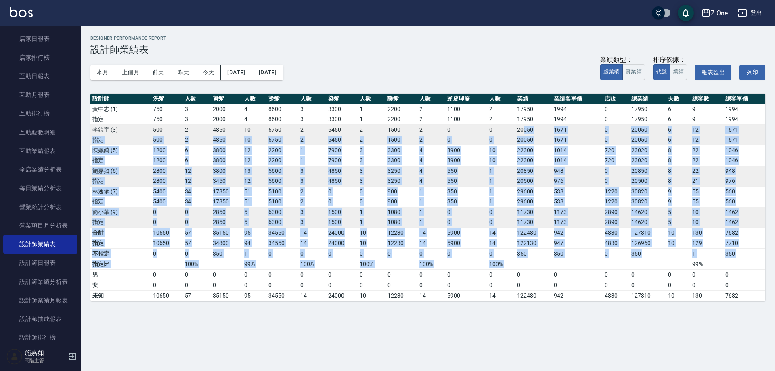
drag, startPoint x: 690, startPoint y: 259, endPoint x: 476, endPoint y: 130, distance: 250.2
click at [484, 131] on table "設計師 洗髮 人數 剪髮 人數 燙髮 人數 染髮 人數 護髮 人數 頭皮理療 人數 業績 業績客單價 店販 總業績 天數 總客數 總客單價 [PERSON_N…" at bounding box center [427, 197] width 675 height 207
click at [440, 162] on td "4" at bounding box center [431, 160] width 28 height 10
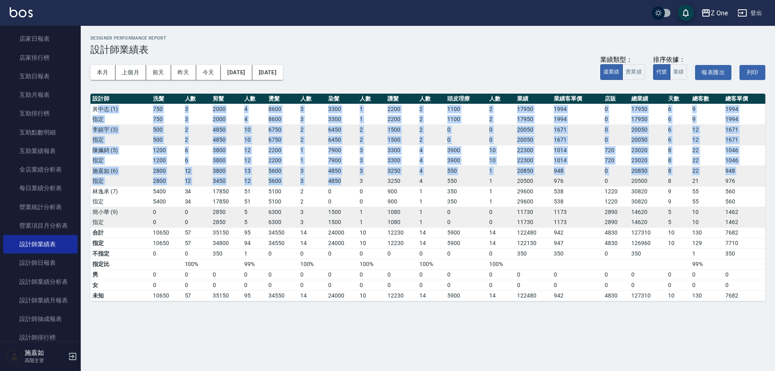
drag, startPoint x: 95, startPoint y: 111, endPoint x: 355, endPoint y: 182, distance: 269.0
click at [355, 182] on tbody "[PERSON_NAME][PHONE_NUMBER] 4 8600 3 3300 1 2200 2 1100 2 17950 1994 0 17950 [D…" at bounding box center [427, 165] width 675 height 123
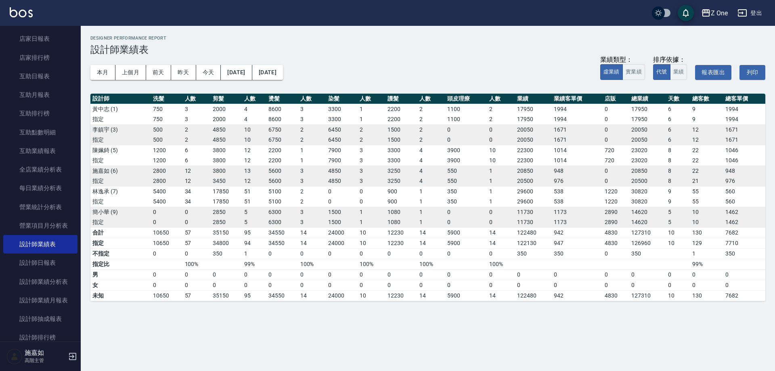
click at [602, 200] on td "538" at bounding box center [577, 201] width 51 height 10
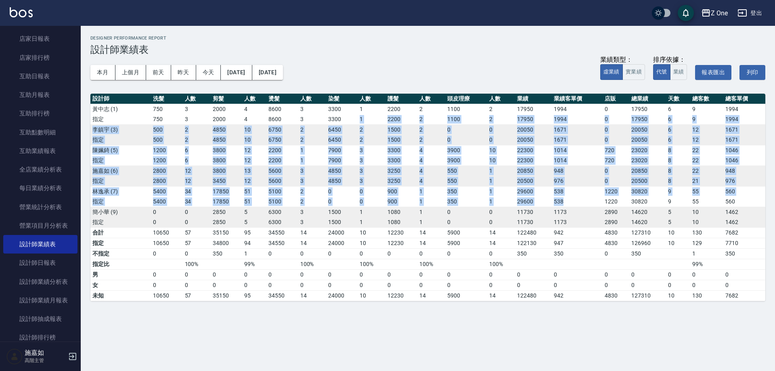
drag, startPoint x: 602, startPoint y: 200, endPoint x: 352, endPoint y: 115, distance: 263.4
click at [352, 115] on tbody "[PERSON_NAME][PHONE_NUMBER] 4 8600 3 3300 1 2200 2 1100 2 17950 1994 0 17950 [D…" at bounding box center [427, 165] width 675 height 123
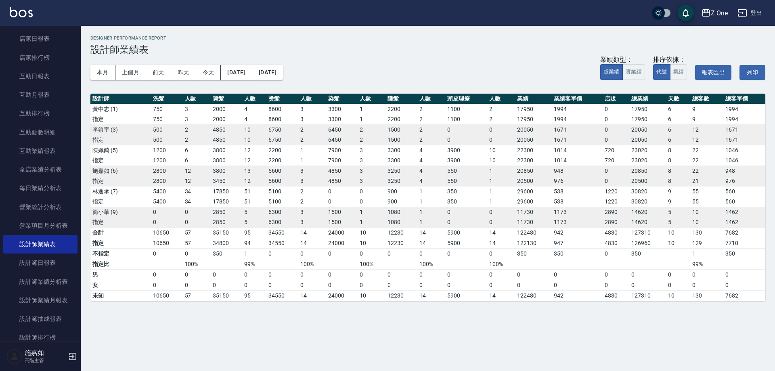
click at [321, 119] on td "3" at bounding box center [312, 119] width 28 height 10
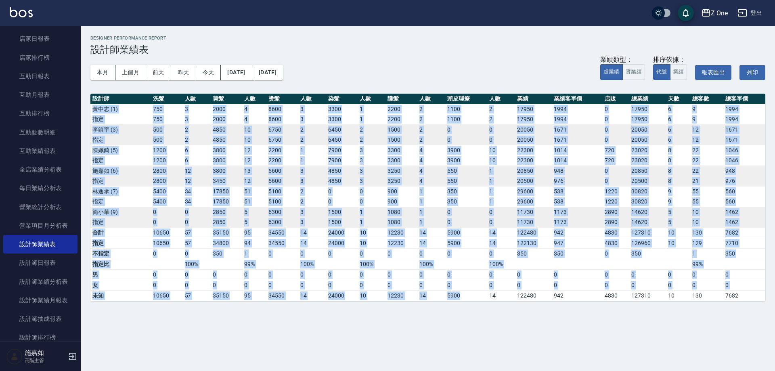
drag, startPoint x: 94, startPoint y: 109, endPoint x: 478, endPoint y: 296, distance: 426.8
click at [478, 296] on table "設計師 洗髮 人數 剪髮 人數 燙髮 人數 染髮 人數 護髮 人數 頭皮理療 人數 業績 業績客單價 店販 總業績 天數 總客數 總客單價 [PERSON_N…" at bounding box center [427, 197] width 675 height 207
click at [582, 274] on td "0" at bounding box center [577, 274] width 51 height 10
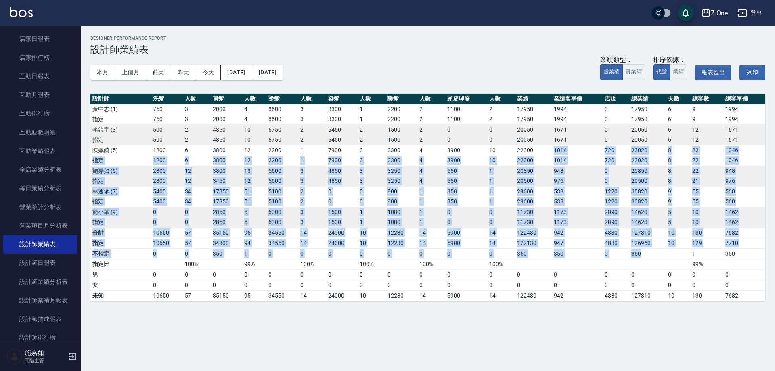
drag, startPoint x: 652, startPoint y: 250, endPoint x: 545, endPoint y: 153, distance: 144.0
click at [545, 153] on table "設計師 洗髮 人數 剪髮 人數 燙髮 人數 染髮 人數 護髮 人數 頭皮理療 人數 業績 業績客單價 店販 總業績 天數 總客數 總客單價 [PERSON_N…" at bounding box center [427, 197] width 675 height 207
click at [593, 146] on td "1014" at bounding box center [577, 150] width 51 height 10
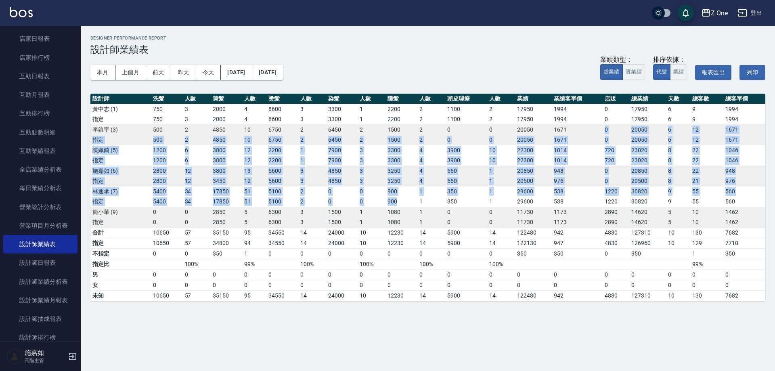
drag, startPoint x: 573, startPoint y: 128, endPoint x: 403, endPoint y: 204, distance: 186.0
click at [404, 204] on tbody "[PERSON_NAME][PHONE_NUMBER] 4 8600 3 3300 1 2200 2 1100 2 17950 1994 0 17950 [D…" at bounding box center [427, 165] width 675 height 123
click at [476, 169] on td "550" at bounding box center [466, 170] width 42 height 10
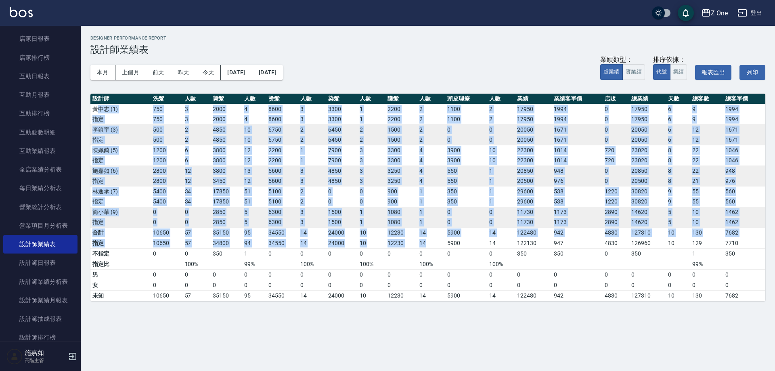
drag, startPoint x: 97, startPoint y: 109, endPoint x: 443, endPoint y: 247, distance: 372.5
click at [443, 247] on table "設計師 洗髮 人數 剪髮 人數 燙髮 人數 染髮 人數 護髮 人數 頭皮理療 人數 業績 業績客單價 店販 總業績 天數 總客數 總客單價 [PERSON_N…" at bounding box center [427, 197] width 675 height 207
click at [444, 245] on td "14" at bounding box center [431, 243] width 28 height 10
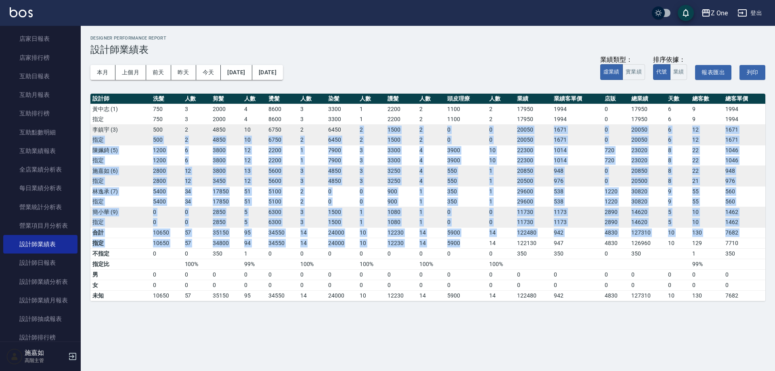
drag, startPoint x: 464, startPoint y: 246, endPoint x: 347, endPoint y: 128, distance: 165.5
click at [347, 128] on table "設計師 洗髮 人數 剪髮 人數 燙髮 人數 染髮 人數 護髮 人數 頭皮理療 人數 業績 業績客單價 店販 總業績 天數 總客數 總客單價 [PERSON_N…" at bounding box center [427, 197] width 675 height 207
click at [348, 139] on td "6450" at bounding box center [342, 140] width 32 height 10
click at [192, 141] on td "2" at bounding box center [197, 140] width 28 height 10
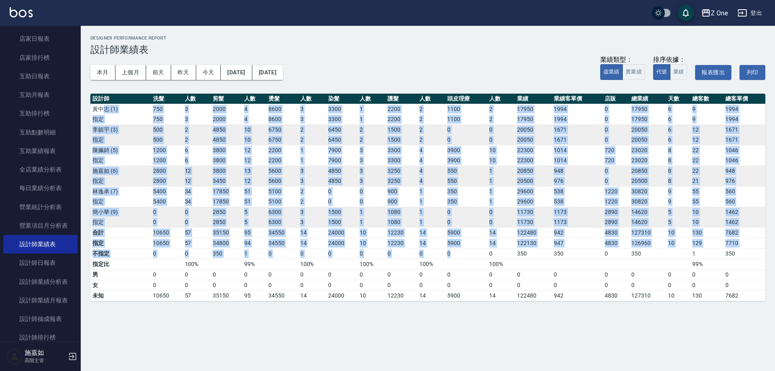
drag, startPoint x: 103, startPoint y: 107, endPoint x: 486, endPoint y: 252, distance: 409.4
click at [480, 251] on table "設計師 洗髮 人數 剪髮 人數 燙髮 人數 染髮 人數 護髮 人數 頭皮理療 人數 業績 業績客單價 店販 總業績 天數 總客數 總客單價 [PERSON_N…" at bounding box center [427, 197] width 675 height 207
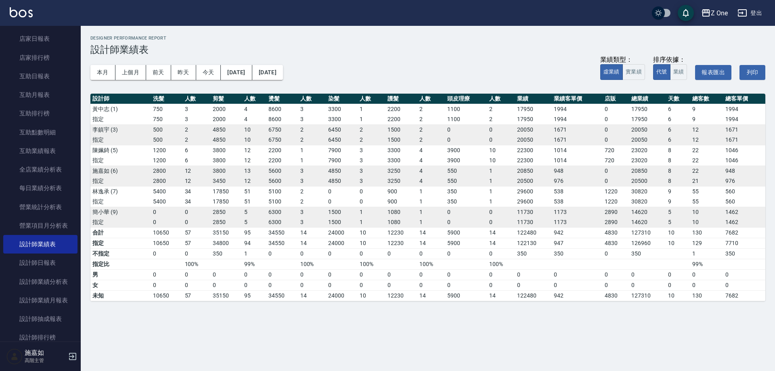
click at [508, 253] on td "0" at bounding box center [501, 253] width 28 height 10
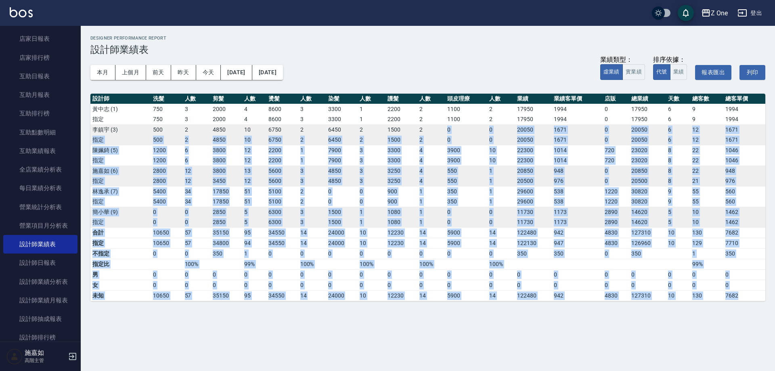
drag, startPoint x: 740, startPoint y: 290, endPoint x: 445, endPoint y: 126, distance: 336.7
click at [445, 126] on table "設計師 洗髮 人數 剪髮 人數 燙髮 人數 染髮 人數 護髮 人數 頭皮理療 人數 業績 業績客單價 店販 總業績 天數 總客數 總客單價 [PERSON_N…" at bounding box center [427, 197] width 675 height 207
click at [500, 150] on td "10" at bounding box center [501, 150] width 28 height 10
click at [507, 174] on td "1" at bounding box center [501, 170] width 28 height 10
click at [504, 176] on td "1" at bounding box center [501, 181] width 28 height 10
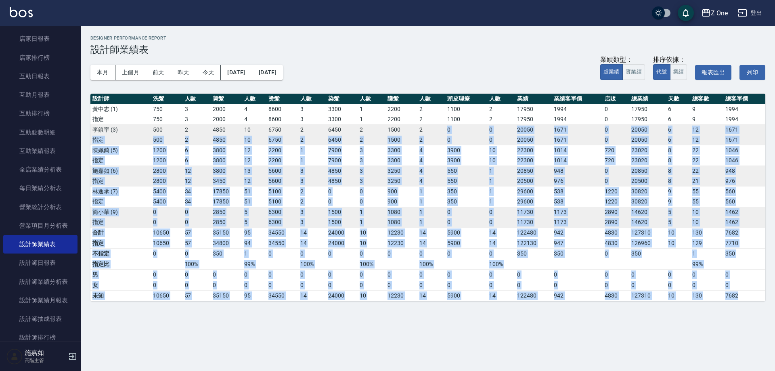
click at [497, 176] on td "1" at bounding box center [501, 181] width 28 height 10
click at [454, 271] on td "0" at bounding box center [466, 274] width 42 height 10
click at [514, 264] on td "100%" at bounding box center [501, 264] width 28 height 10
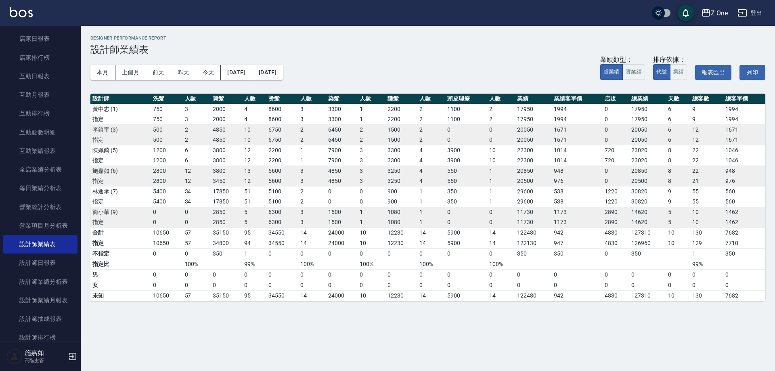
click at [476, 44] on h3 "設計師業績表" at bounding box center [427, 49] width 675 height 11
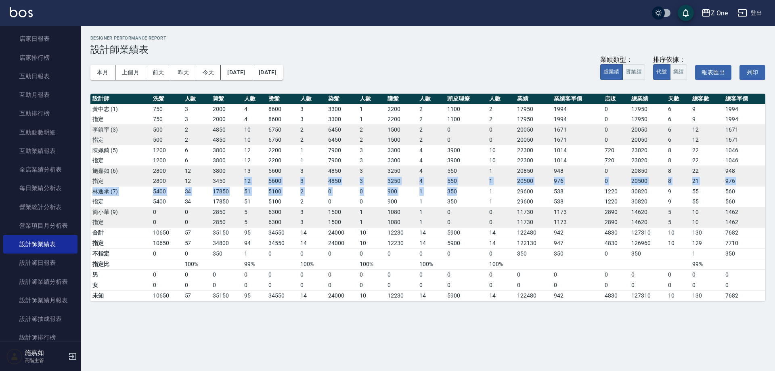
drag, startPoint x: 240, startPoint y: 180, endPoint x: 479, endPoint y: 197, distance: 239.1
click at [479, 195] on tbody "[PERSON_NAME][PHONE_NUMBER] 4 8600 3 3300 1 2200 2 1100 2 17950 1994 0 17950 [D…" at bounding box center [427, 165] width 675 height 123
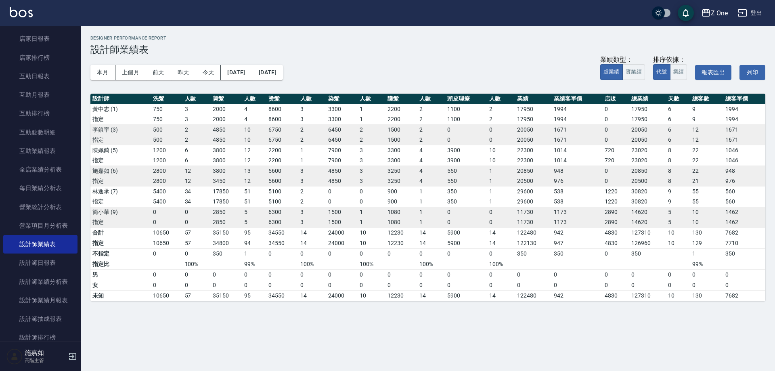
click at [509, 223] on td "0" at bounding box center [501, 222] width 28 height 10
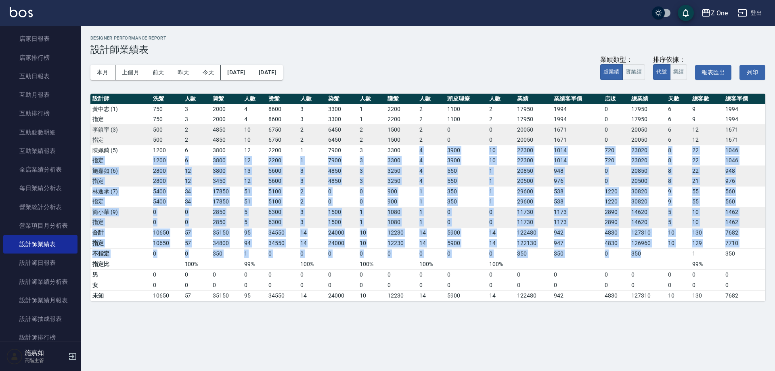
drag, startPoint x: 648, startPoint y: 251, endPoint x: 414, endPoint y: 153, distance: 253.6
click at [415, 153] on table "設計師 洗髮 人數 剪髮 人數 燙髮 人數 染髮 人數 護髮 人數 頭皮理療 人數 業績 業績客單價 店販 總業績 天數 總客數 總客單價 [PERSON_N…" at bounding box center [427, 197] width 675 height 207
click at [597, 187] on td "538" at bounding box center [577, 191] width 51 height 10
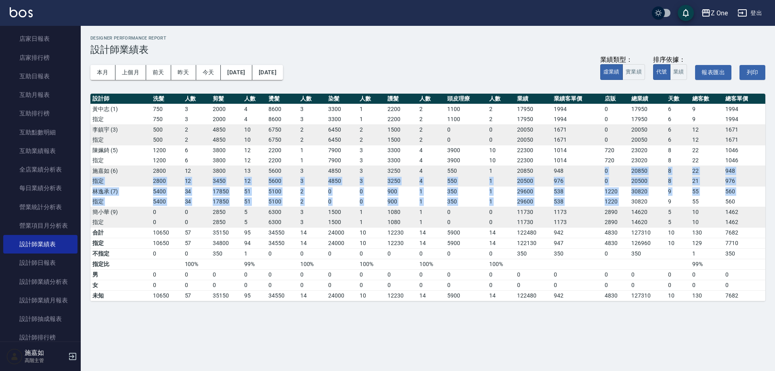
drag, startPoint x: 589, startPoint y: 172, endPoint x: 629, endPoint y: 206, distance: 52.7
click at [629, 206] on tbody "[PERSON_NAME][PHONE_NUMBER] 4 8600 3 3300 1 2200 2 1100 2 17950 1994 0 17950 [D…" at bounding box center [427, 165] width 675 height 123
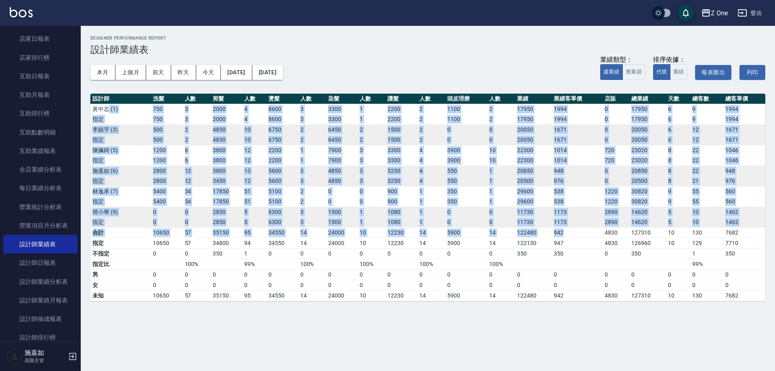
drag, startPoint x: 117, startPoint y: 113, endPoint x: 581, endPoint y: 232, distance: 478.5
click at [581, 232] on table "設計師 洗髮 人數 剪髮 人數 燙髮 人數 染髮 人數 護髮 人數 頭皮理療 人數 業績 業績客單價 店販 總業績 天數 總客數 總客單價 [PERSON_N…" at bounding box center [427, 197] width 675 height 207
drag, startPoint x: 581, startPoint y: 232, endPoint x: 565, endPoint y: 230, distance: 15.5
click at [581, 232] on td "942" at bounding box center [577, 232] width 51 height 10
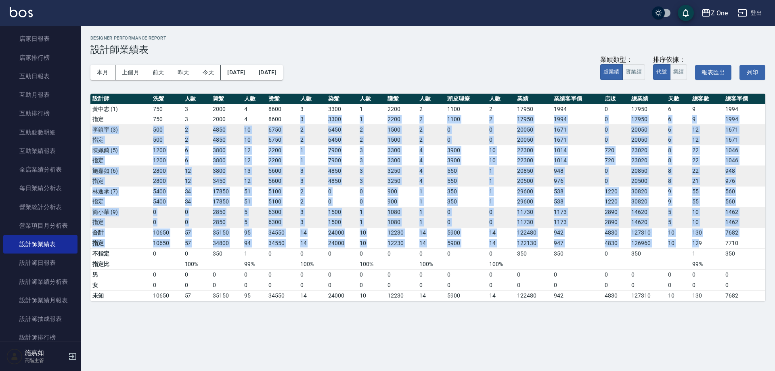
drag, startPoint x: 698, startPoint y: 241, endPoint x: 287, endPoint y: 123, distance: 427.6
click at [287, 123] on table "設計師 洗髮 人數 剪髮 人數 燙髮 人數 染髮 人數 護髮 人數 頭皮理療 人數 業績 業績客單價 店販 總業績 天數 總客數 總客單價 [PERSON_N…" at bounding box center [427, 197] width 675 height 207
click at [292, 130] on td "6750" at bounding box center [282, 129] width 32 height 10
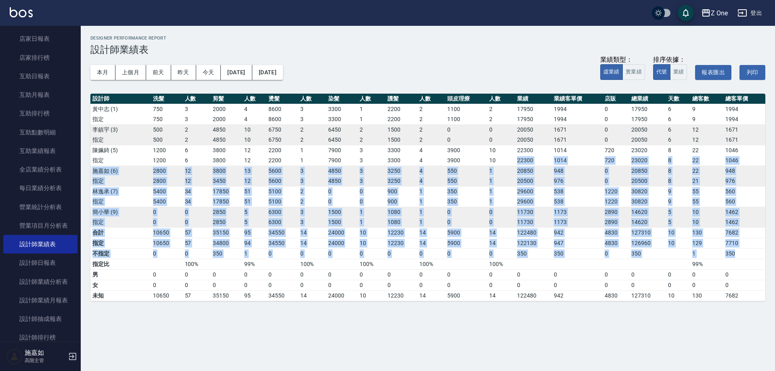
drag, startPoint x: 742, startPoint y: 251, endPoint x: 435, endPoint y: 151, distance: 322.8
click at [476, 153] on table "設計師 洗髮 人數 剪髮 人數 燙髮 人數 染髮 人數 護髮 人數 頭皮理療 人數 業績 業績客單價 店販 總業績 天數 總客數 總客單價 [PERSON_N…" at bounding box center [427, 197] width 675 height 207
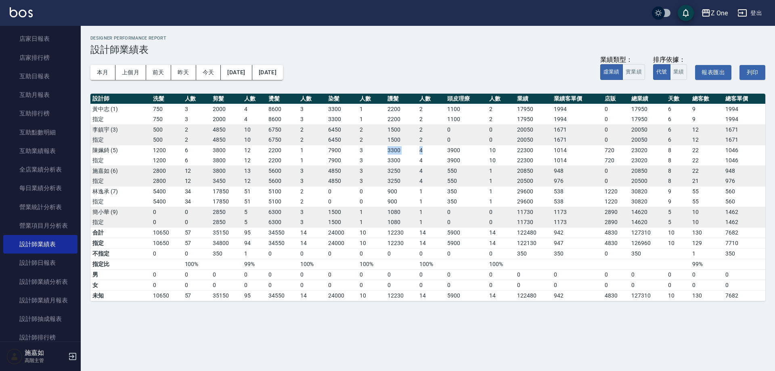
drag, startPoint x: 435, startPoint y: 151, endPoint x: 357, endPoint y: 151, distance: 77.1
click at [359, 151] on tr "[PERSON_NAME][PHONE_NUMBER] 1 7900 3 3300 4 3900 10 22300 1014 720 23020 8 22 1…" at bounding box center [427, 150] width 675 height 10
click at [337, 141] on td "6450" at bounding box center [342, 140] width 32 height 10
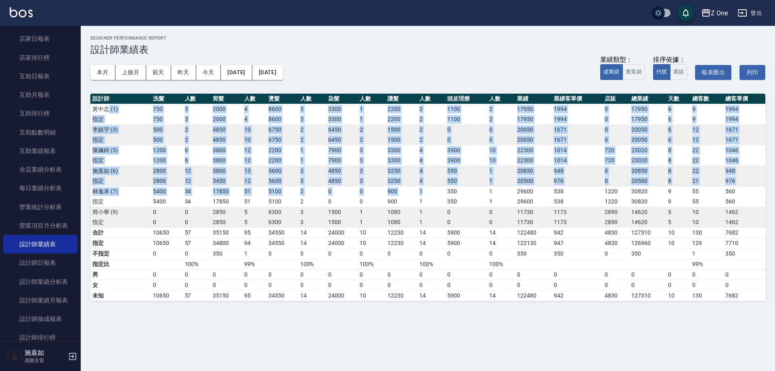
drag, startPoint x: 117, startPoint y: 109, endPoint x: 472, endPoint y: 194, distance: 365.0
click at [452, 192] on tbody "[PERSON_NAME][PHONE_NUMBER] 4 8600 3 3300 1 2200 2 1100 2 17950 1994 0 17950 [D…" at bounding box center [427, 165] width 675 height 123
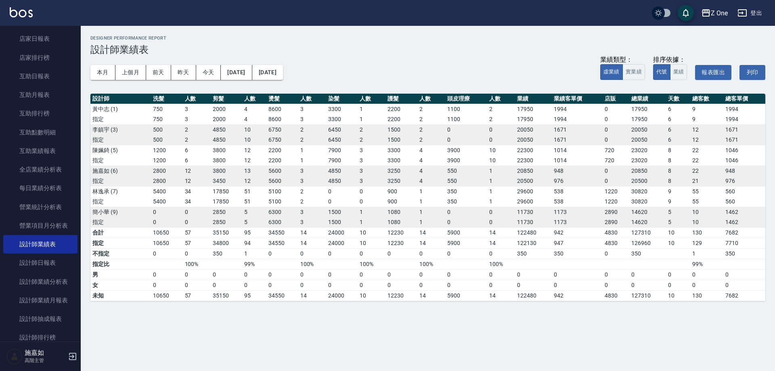
click at [481, 194] on td "350" at bounding box center [466, 191] width 42 height 10
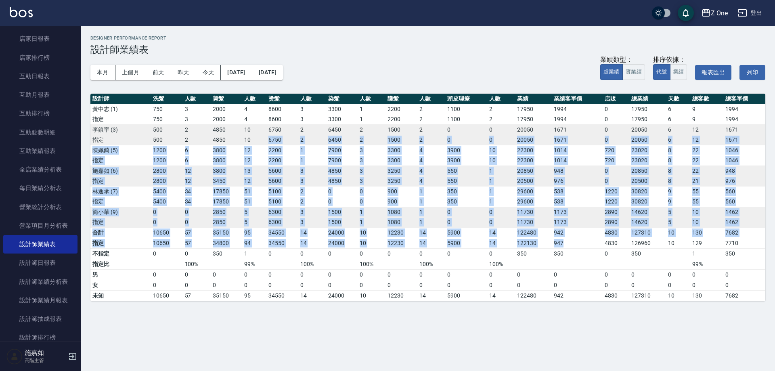
drag, startPoint x: 599, startPoint y: 245, endPoint x: 251, endPoint y: 135, distance: 364.7
click at [251, 135] on table "設計師 洗髮 人數 剪髮 人數 燙髮 人數 染髮 人數 護髮 人數 頭皮理療 人數 業績 業績客單價 店販 總業績 天數 總客數 總客單價 [PERSON_N…" at bounding box center [427, 197] width 675 height 207
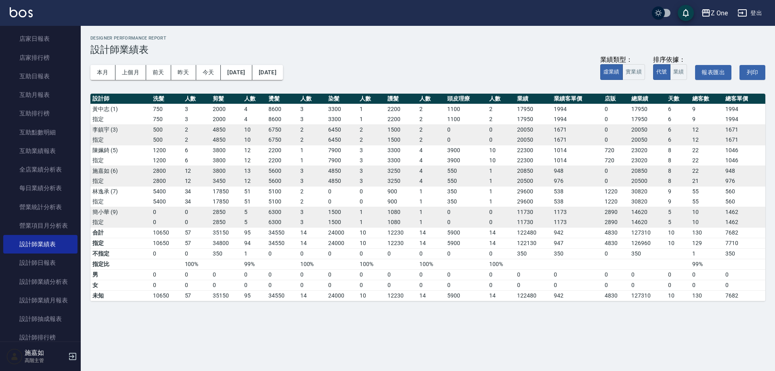
click at [239, 128] on td "4850" at bounding box center [227, 129] width 32 height 10
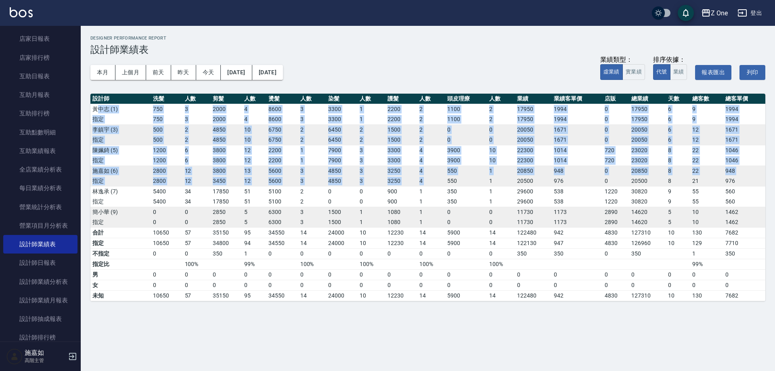
drag, startPoint x: 103, startPoint y: 105, endPoint x: 488, endPoint y: 179, distance: 391.5
click at [467, 178] on tbody "[PERSON_NAME][PHONE_NUMBER] 4 8600 3 3300 1 2200 2 1100 2 17950 1994 0 17950 [D…" at bounding box center [427, 165] width 675 height 123
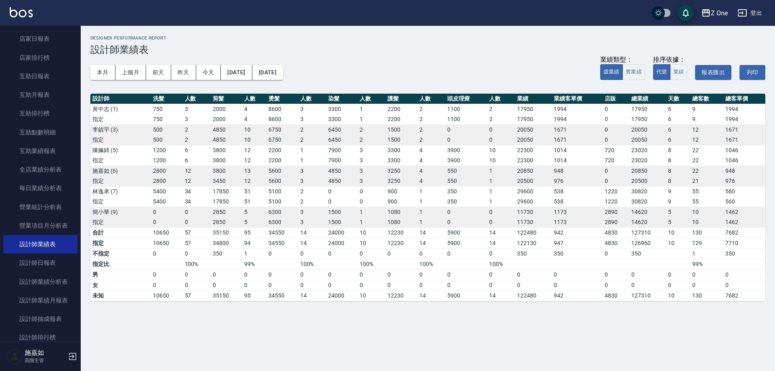
click at [547, 182] on td "20500" at bounding box center [533, 181] width 37 height 10
